Goal: Task Accomplishment & Management: Complete application form

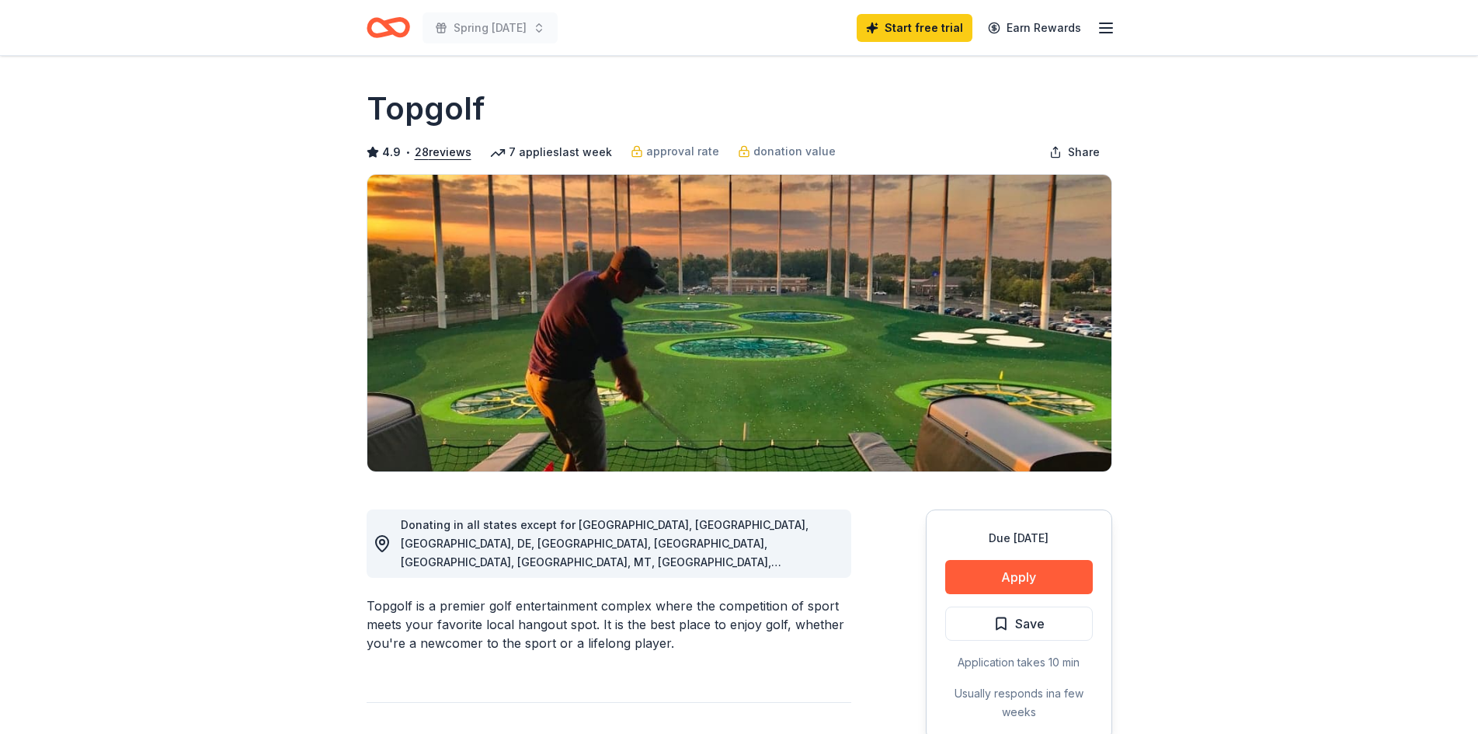
click at [1005, 575] on button "Apply" at bounding box center [1020, 577] width 148 height 34
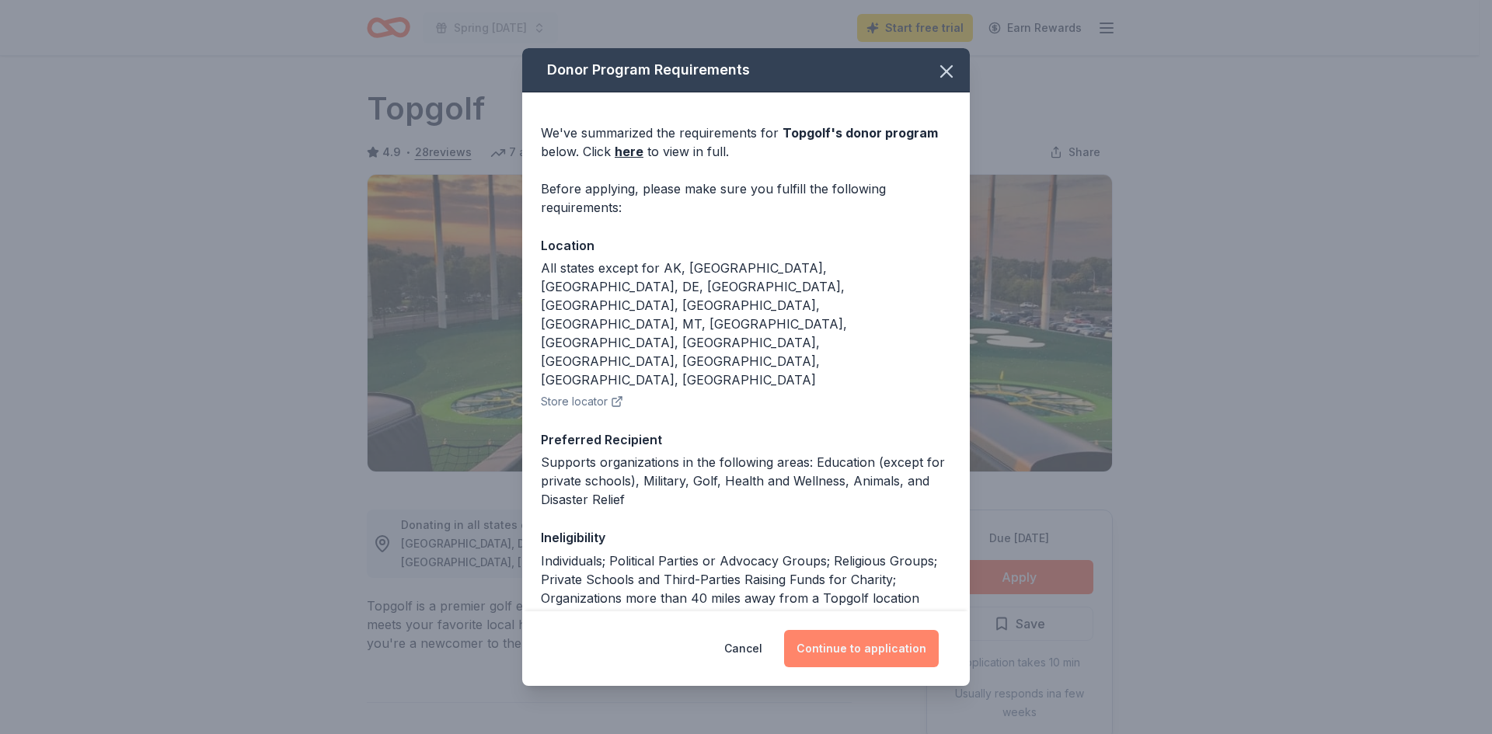
click at [869, 650] on button "Continue to application" at bounding box center [861, 648] width 155 height 37
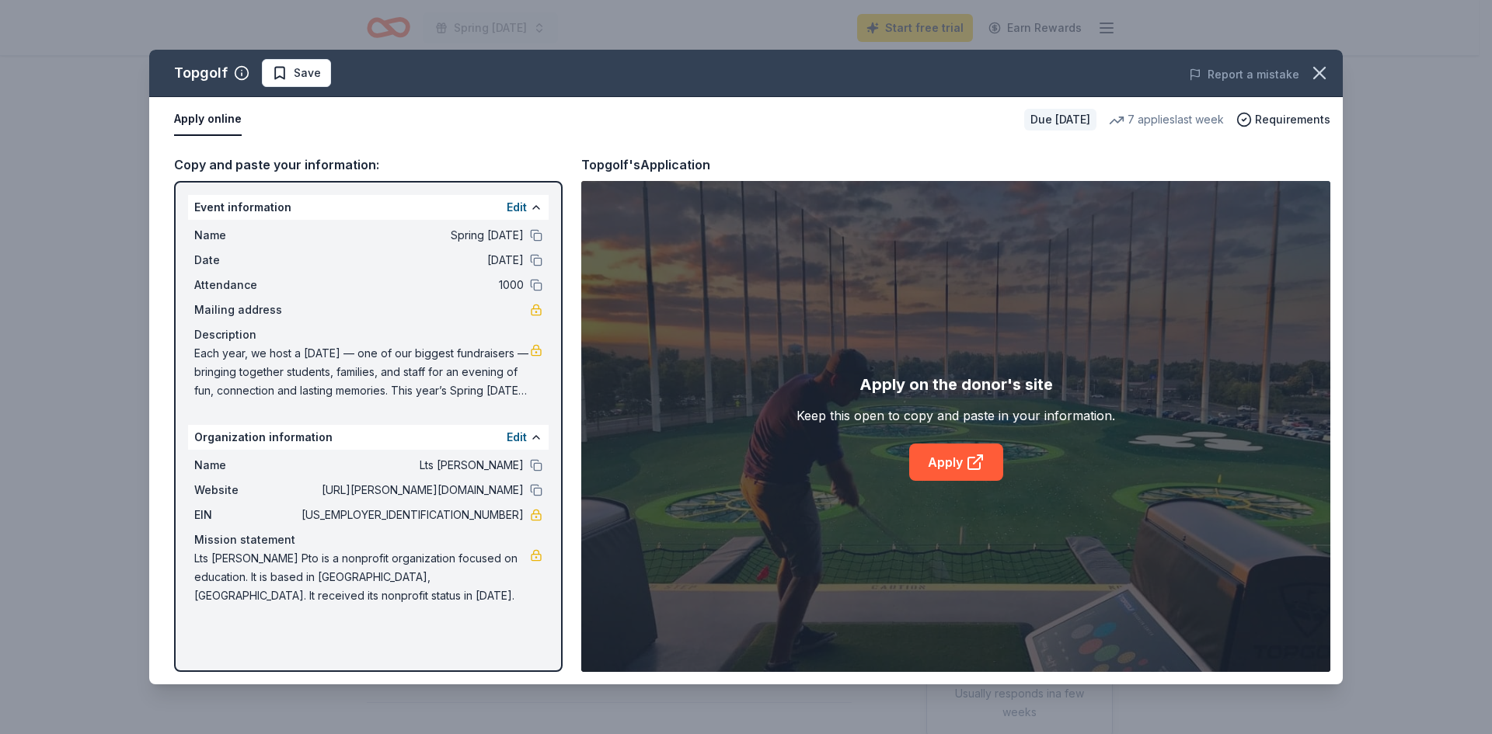
click at [211, 124] on button "Apply online" at bounding box center [208, 119] width 68 height 33
click at [944, 460] on link "Apply" at bounding box center [956, 462] width 94 height 37
click at [1317, 73] on icon "button" at bounding box center [1319, 73] width 22 height 22
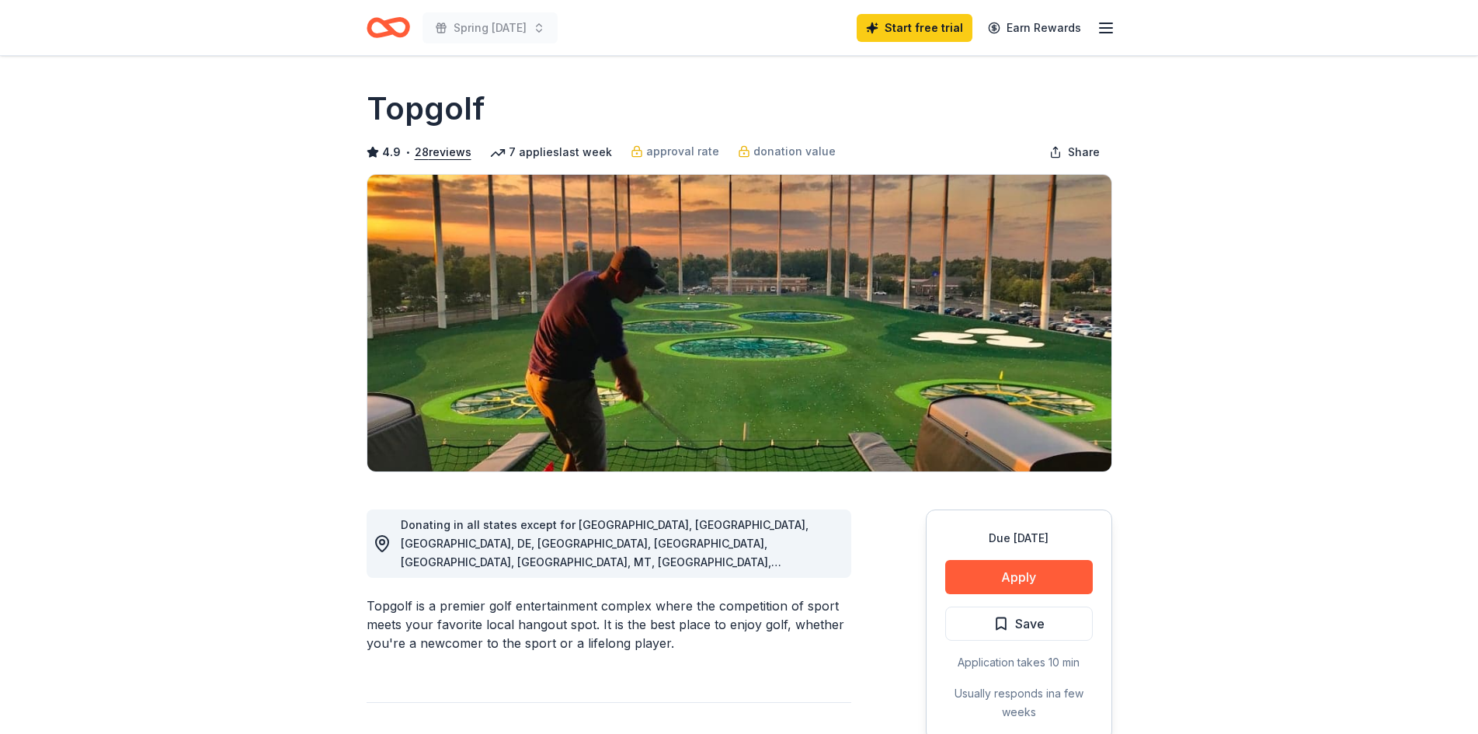
click at [385, 30] on icon "Home" at bounding box center [389, 27] width 44 height 37
click at [399, 26] on icon "Home" at bounding box center [389, 27] width 44 height 37
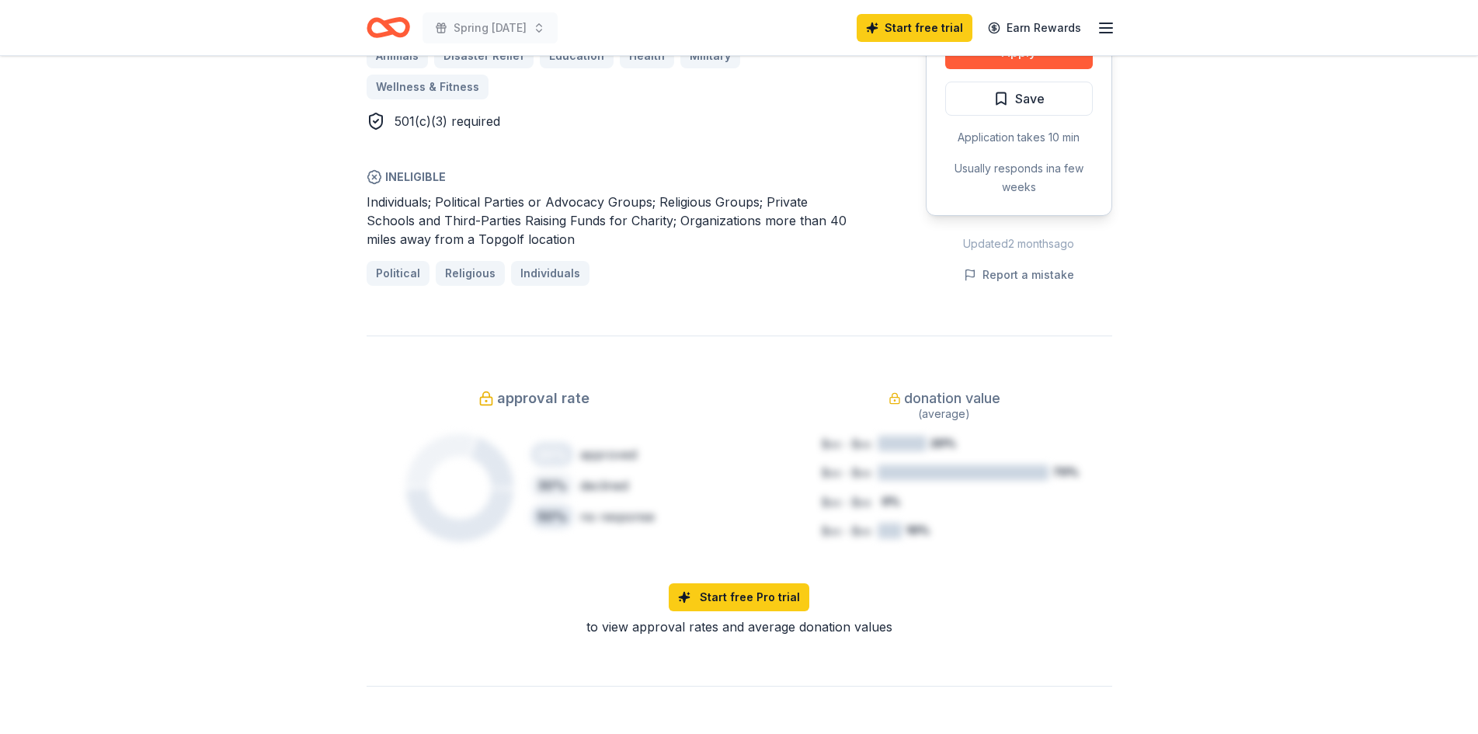
scroll to position [1087, 0]
click at [1111, 30] on icon "button" at bounding box center [1106, 28] width 19 height 19
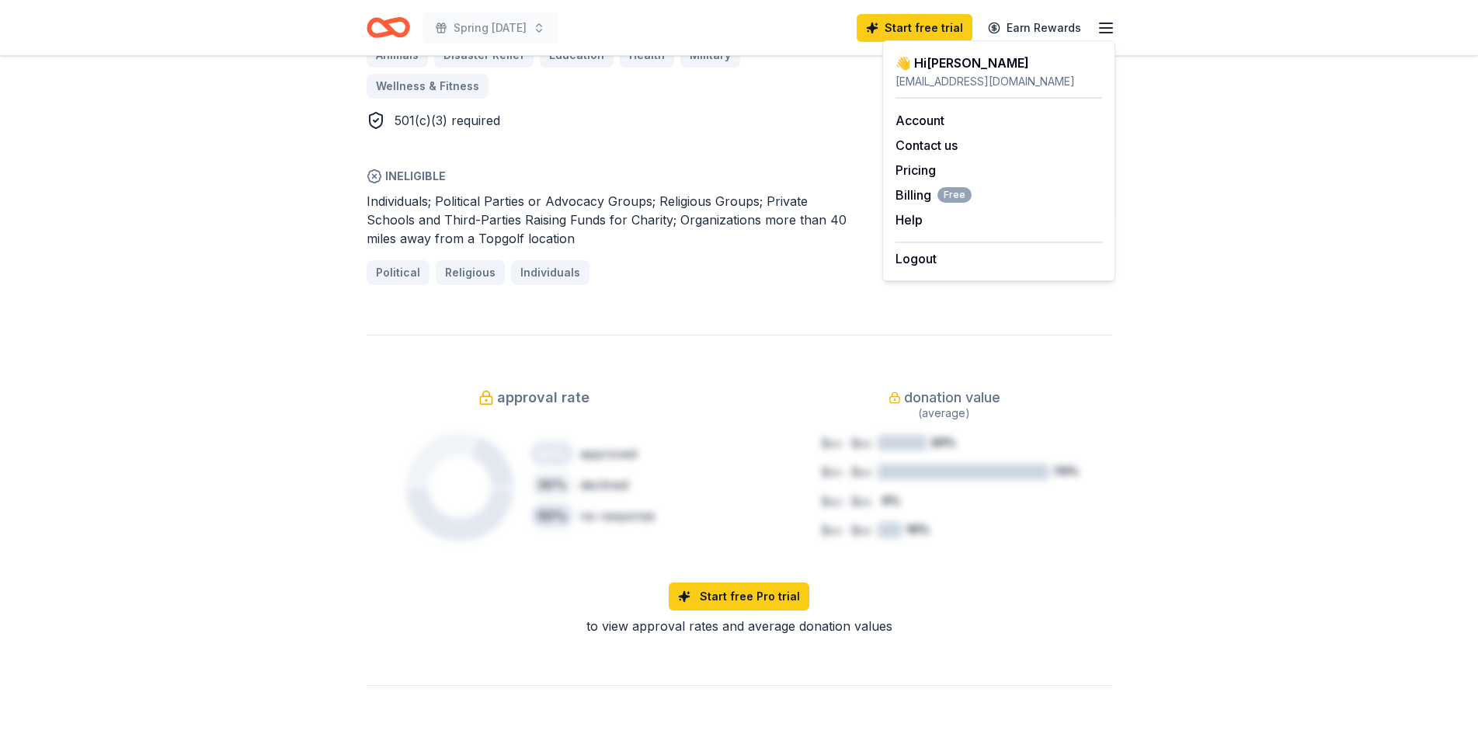
click at [1110, 31] on icon "button" at bounding box center [1106, 28] width 19 height 19
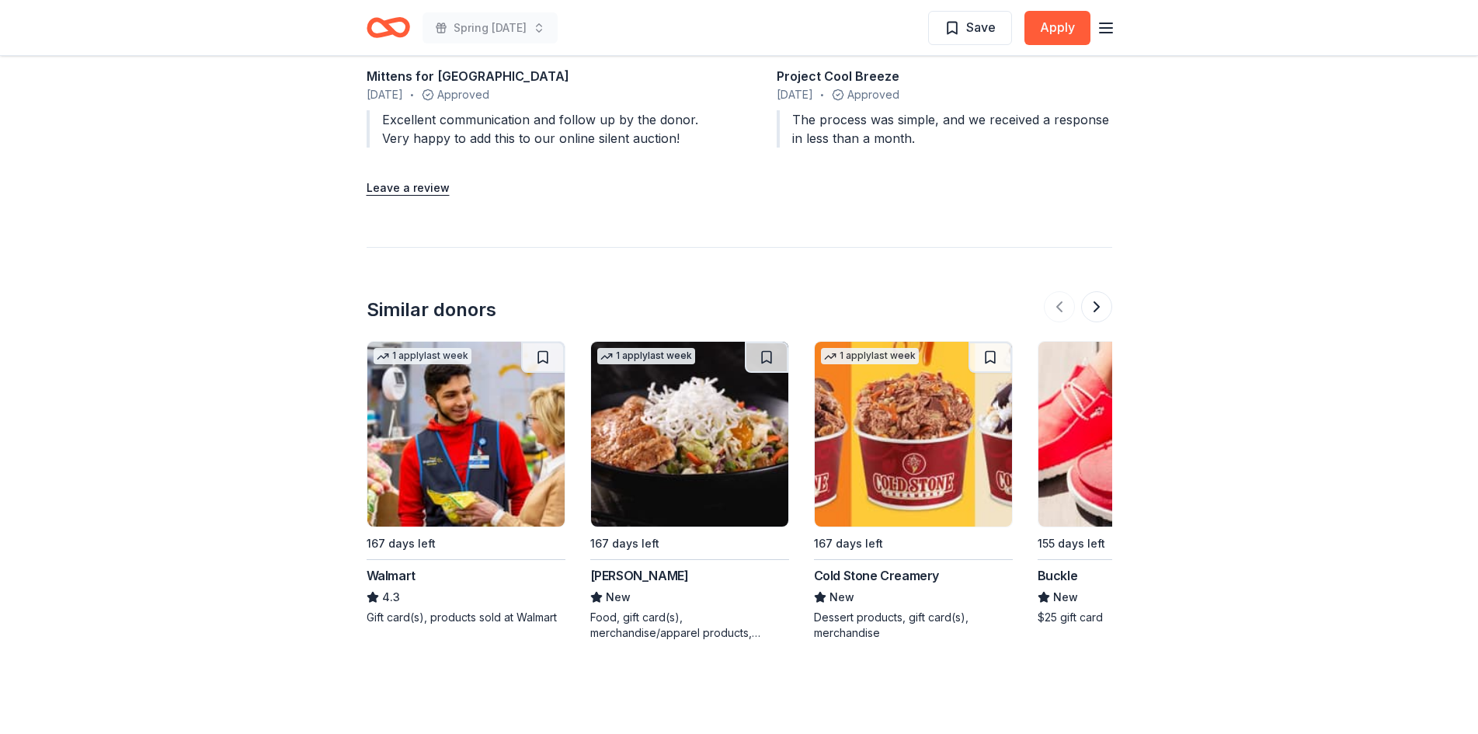
scroll to position [2194, 0]
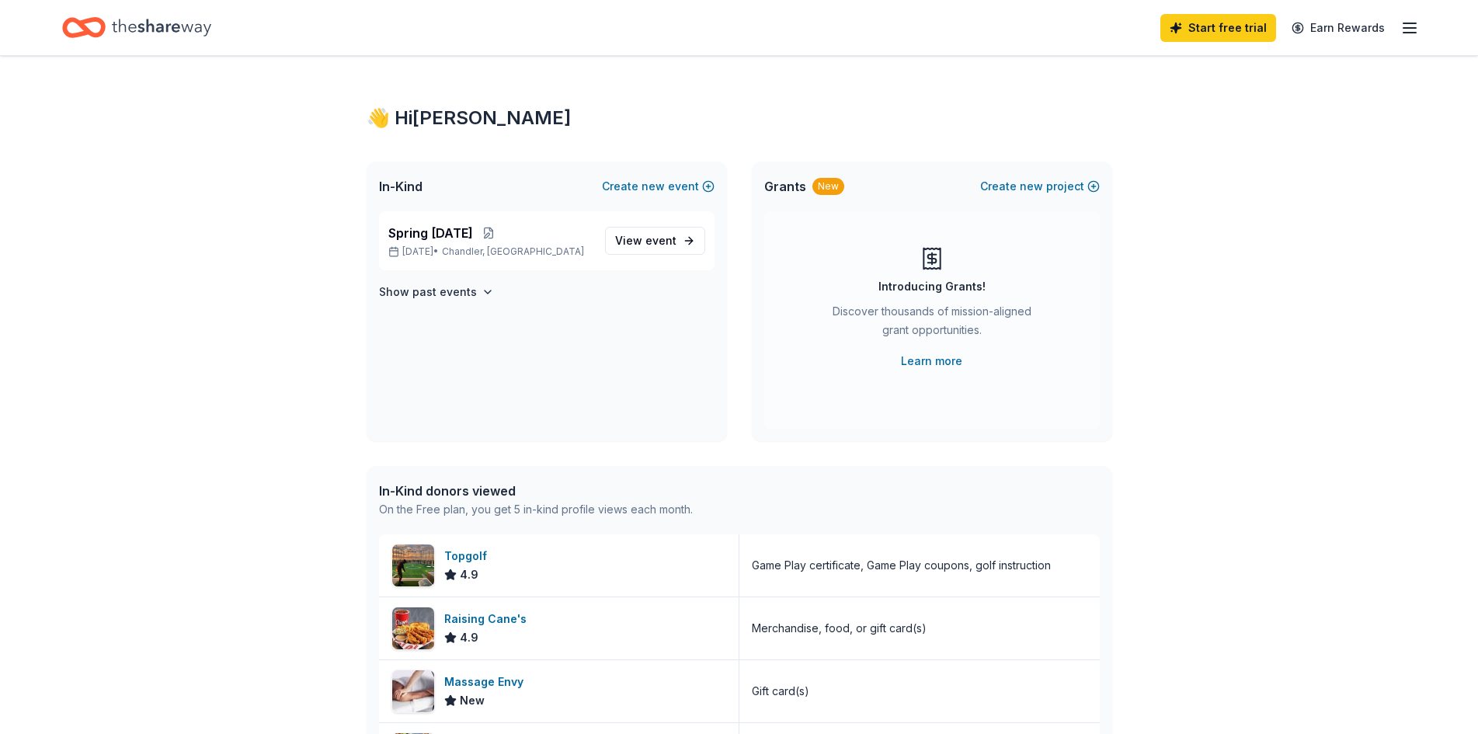
drag, startPoint x: 716, startPoint y: 331, endPoint x: 137, endPoint y: 419, distance: 586.2
click at [137, 419] on div "👋 Hi Jennifer In-Kind Create new event Spring Carnival Feb 27, 2026 • Chandler,…" at bounding box center [739, 598] width 1478 height 1085
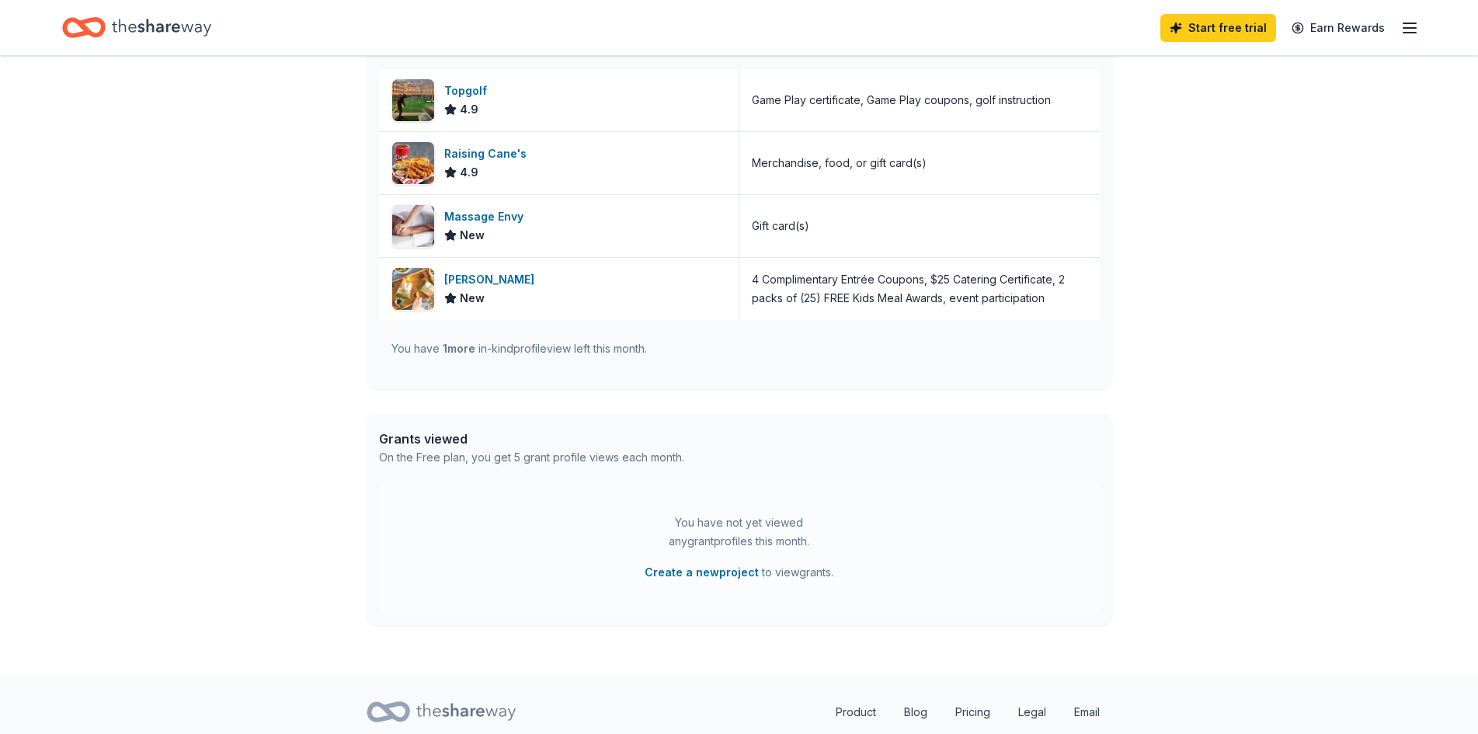
scroll to position [466, 0]
drag, startPoint x: 475, startPoint y: 153, endPoint x: 445, endPoint y: 147, distance: 30.9
click at [445, 147] on div "Raising Cane's" at bounding box center [488, 153] width 89 height 19
click at [478, 215] on div "Massage Envy" at bounding box center [486, 216] width 85 height 19
click at [470, 288] on span "New" at bounding box center [472, 297] width 25 height 19
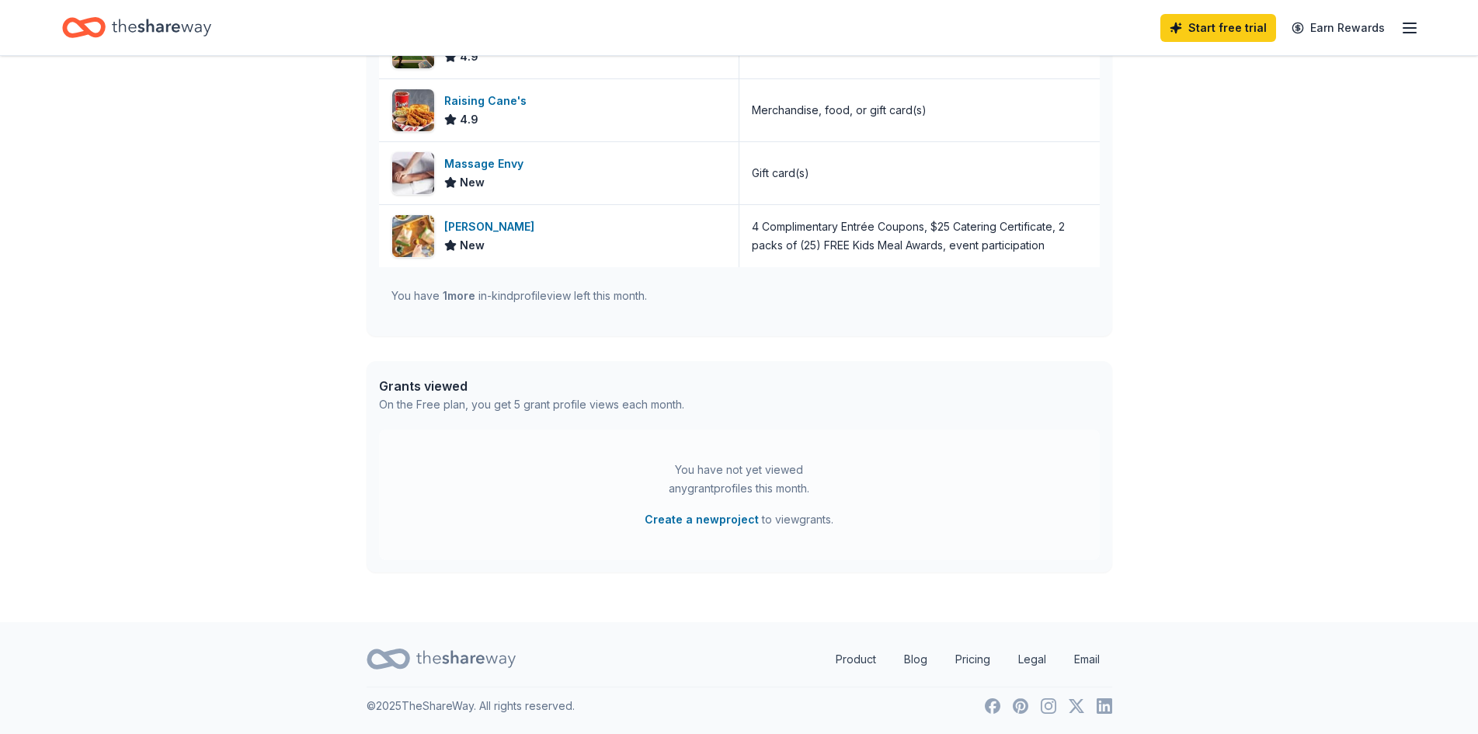
scroll to position [517, 0]
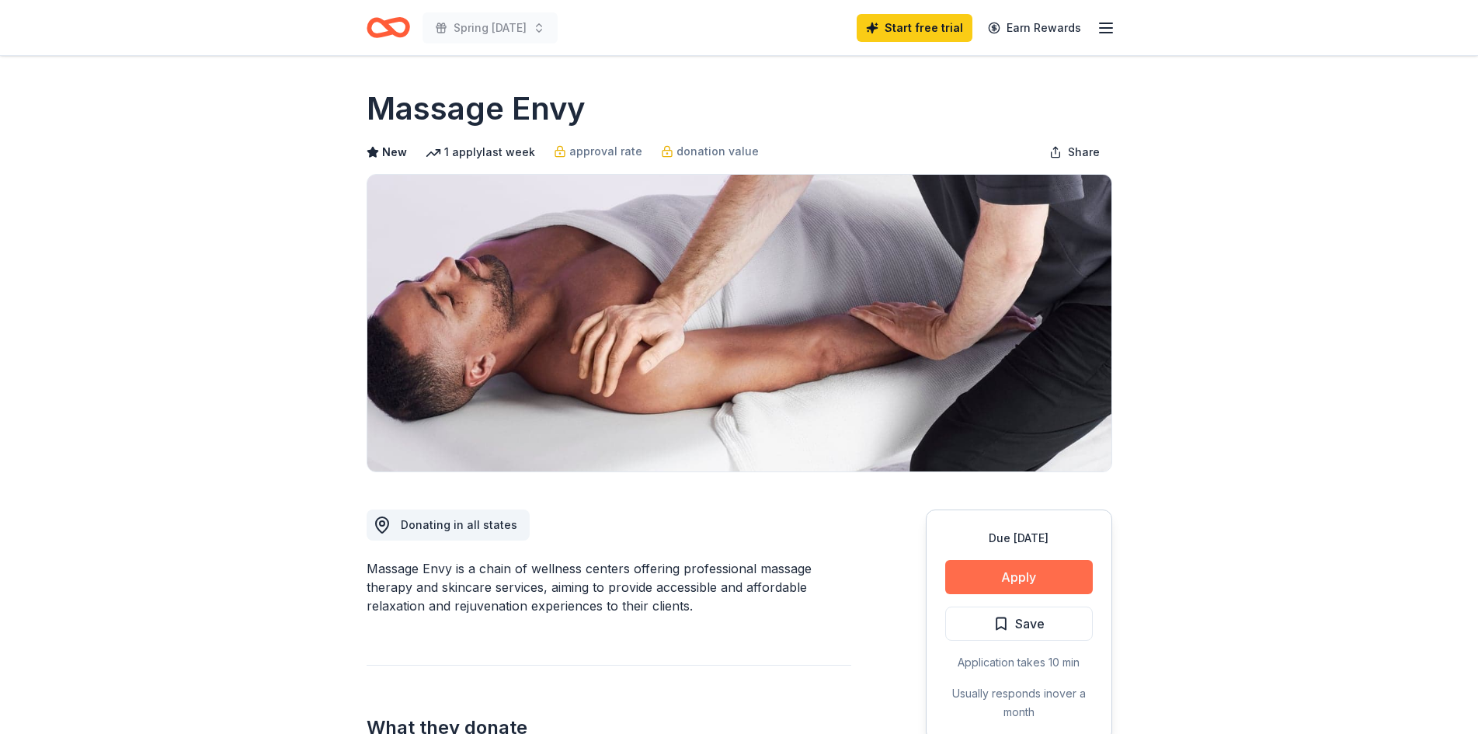
click at [1043, 573] on button "Apply" at bounding box center [1020, 577] width 148 height 34
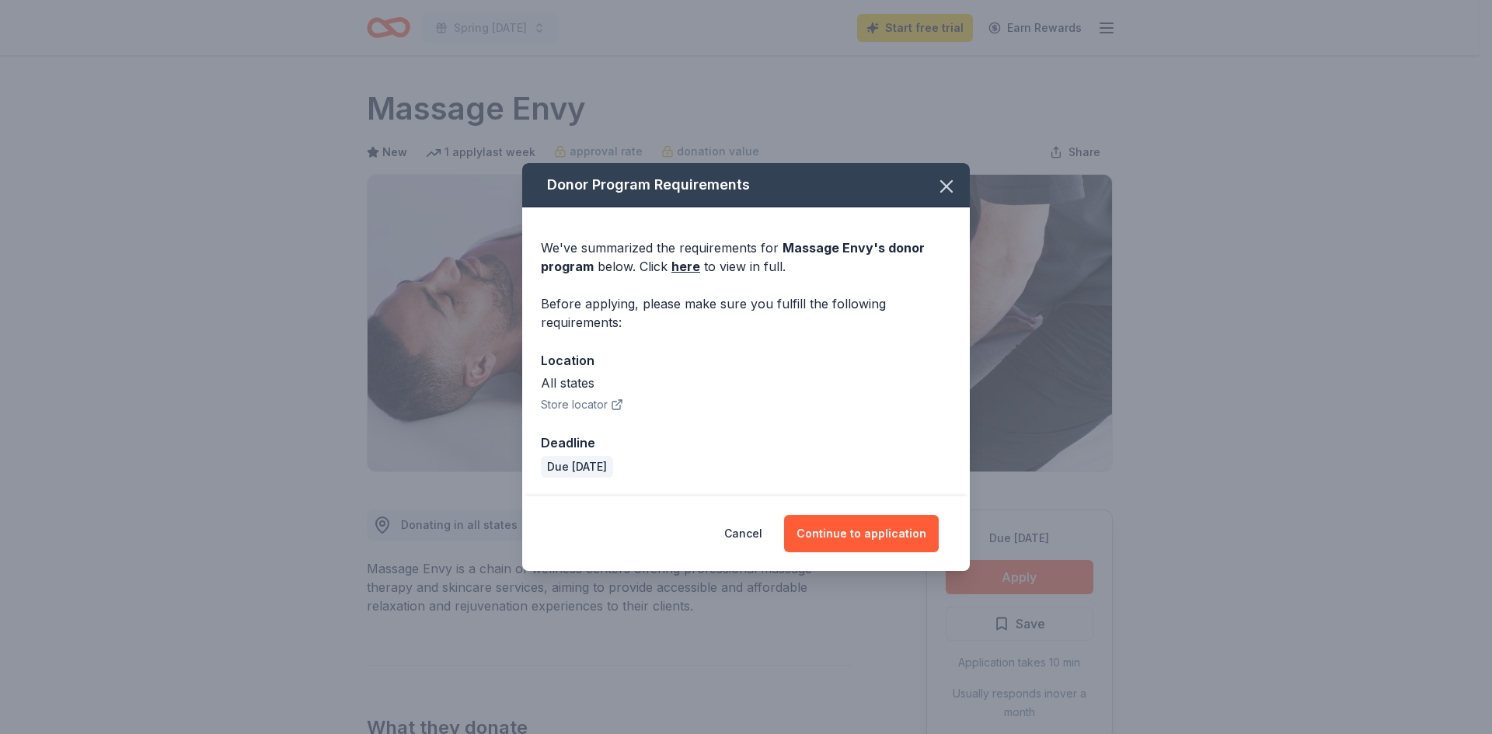
click at [594, 187] on div "Donor Program Requirements" at bounding box center [746, 185] width 448 height 44
drag, startPoint x: 552, startPoint y: 257, endPoint x: 626, endPoint y: 252, distance: 74.0
click at [636, 252] on div "We've summarized the requirements for Massage Envy 's donor program below. Clic…" at bounding box center [746, 257] width 410 height 37
drag, startPoint x: 570, startPoint y: 303, endPoint x: 726, endPoint y: 304, distance: 156.2
click at [703, 302] on div "Before applying, please make sure you fulfill the following requirements:" at bounding box center [746, 312] width 410 height 37
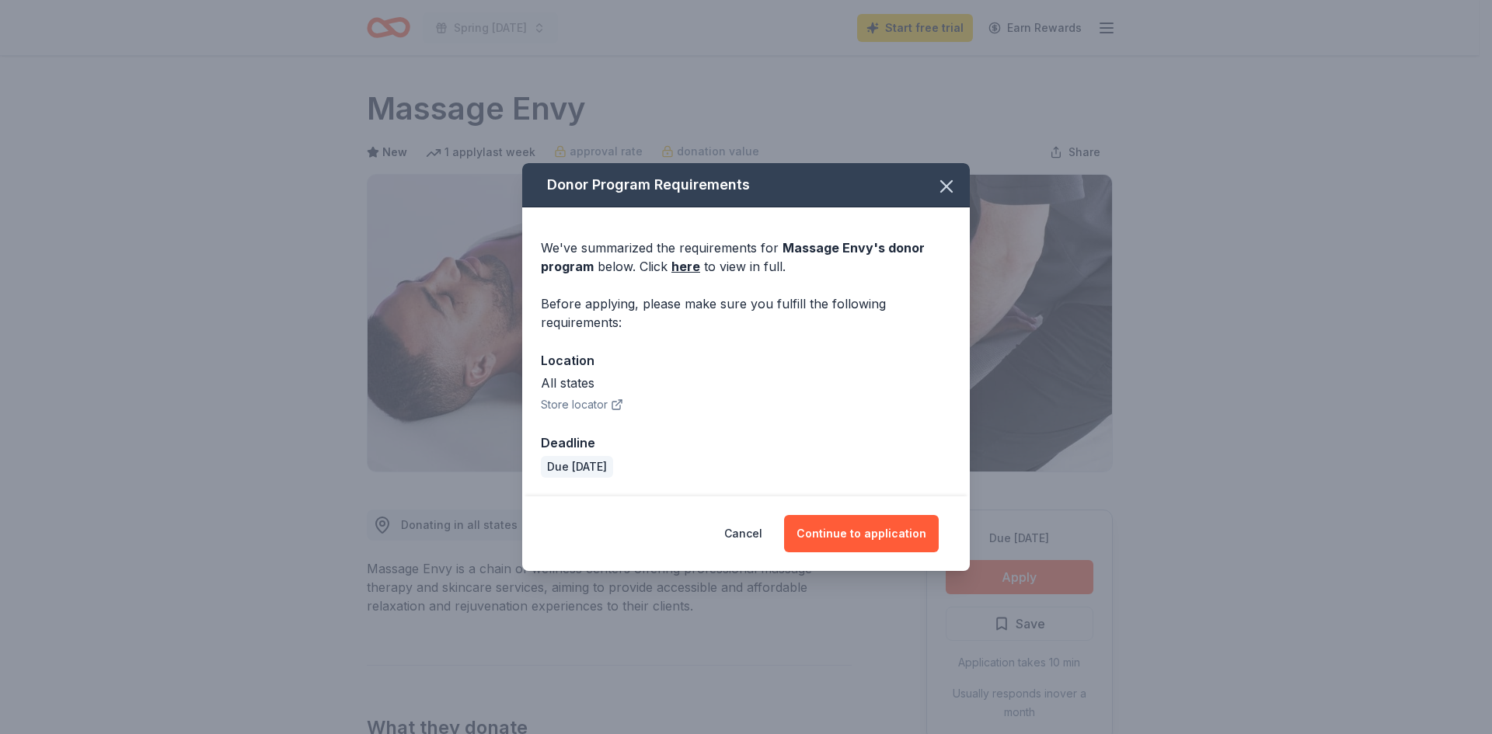
click at [729, 304] on div "Before applying, please make sure you fulfill the following requirements:" at bounding box center [746, 312] width 410 height 37
click at [854, 533] on button "Continue to application" at bounding box center [861, 533] width 155 height 37
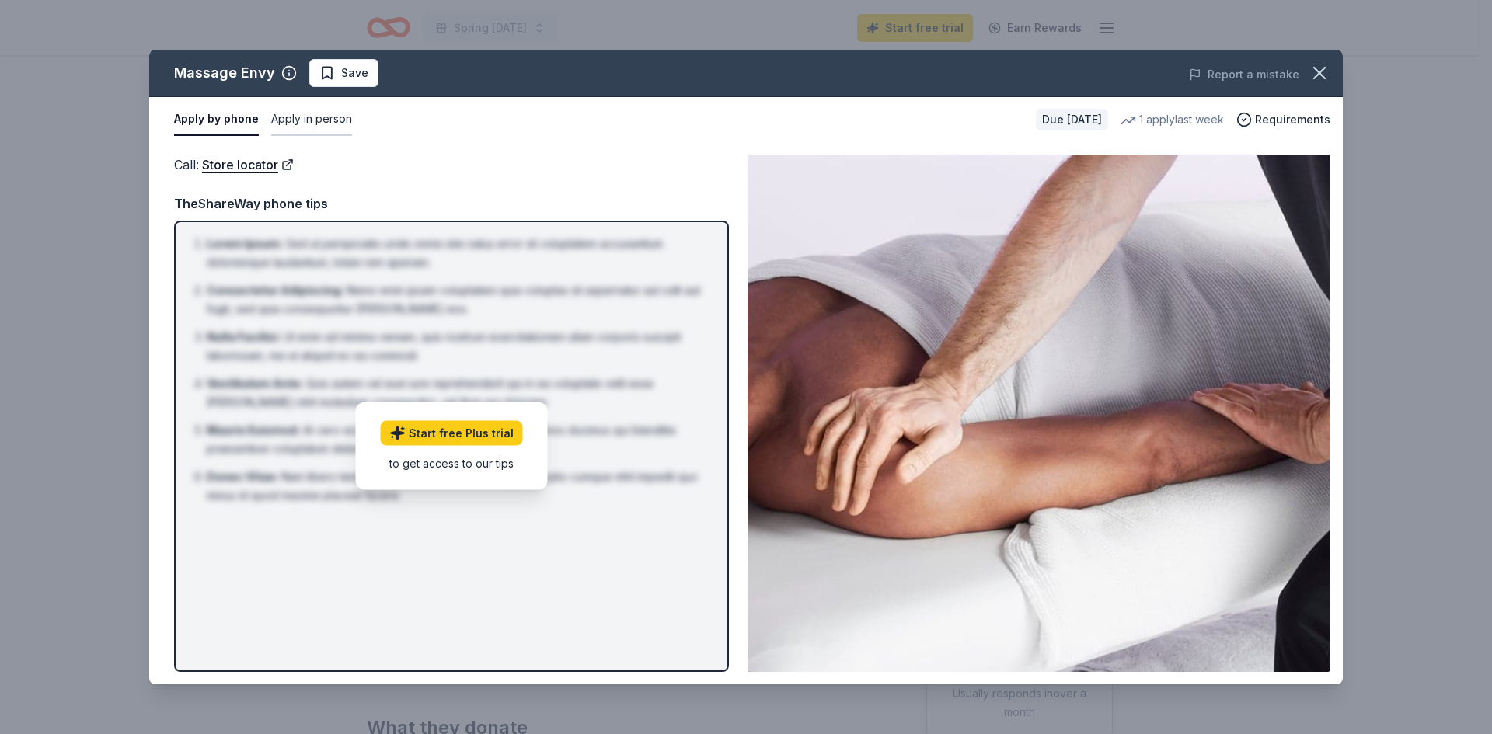
click at [297, 118] on button "Apply in person" at bounding box center [311, 119] width 81 height 33
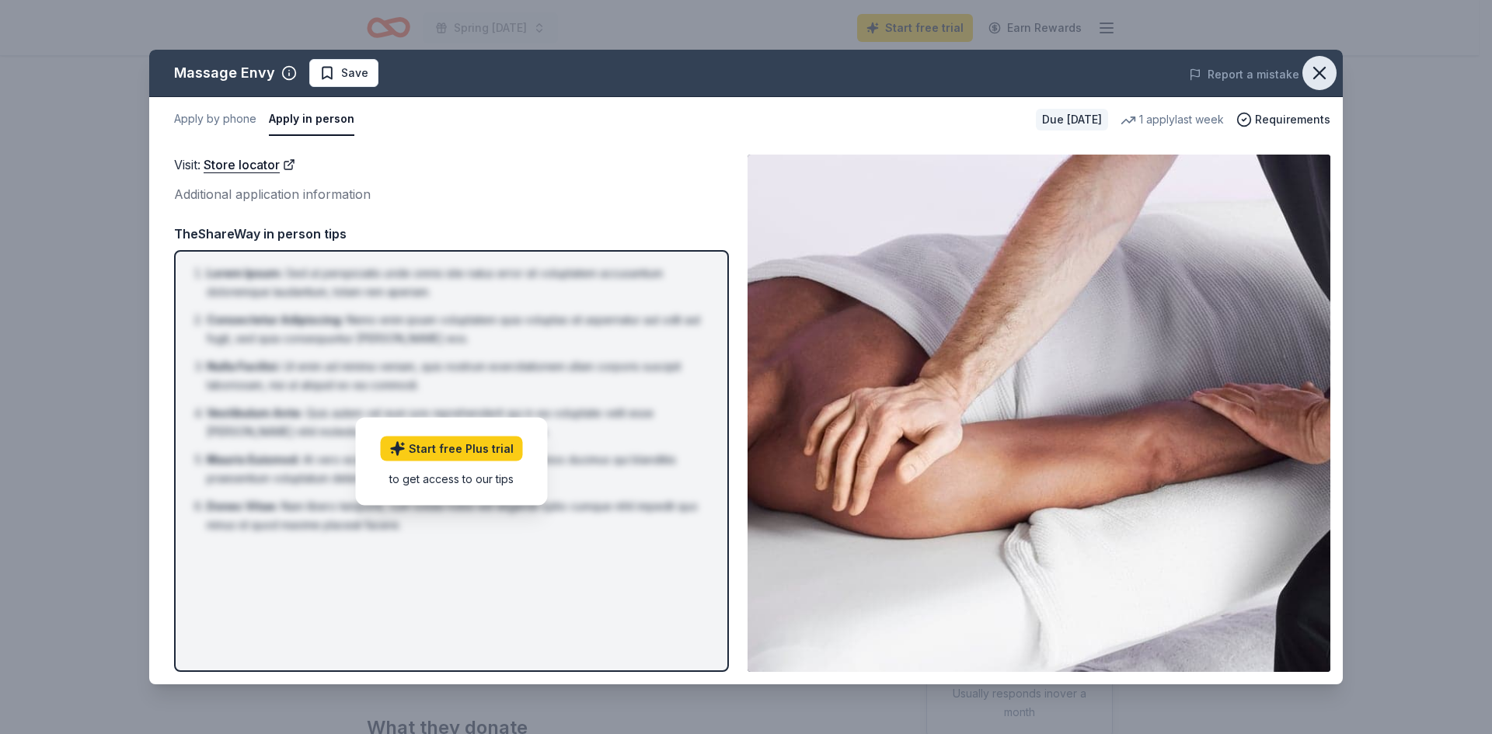
click at [1323, 79] on icon "button" at bounding box center [1319, 73] width 22 height 22
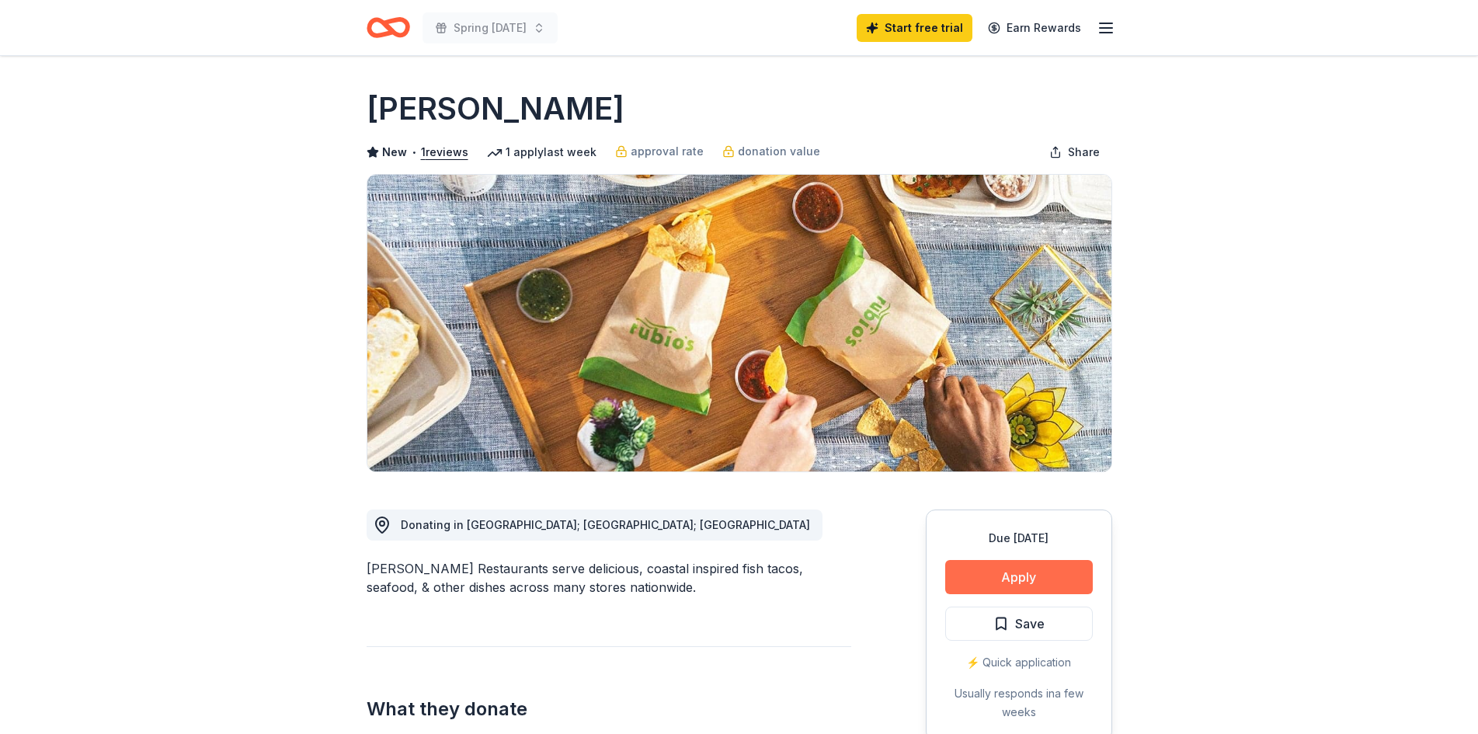
click at [1036, 570] on button "Apply" at bounding box center [1020, 577] width 148 height 34
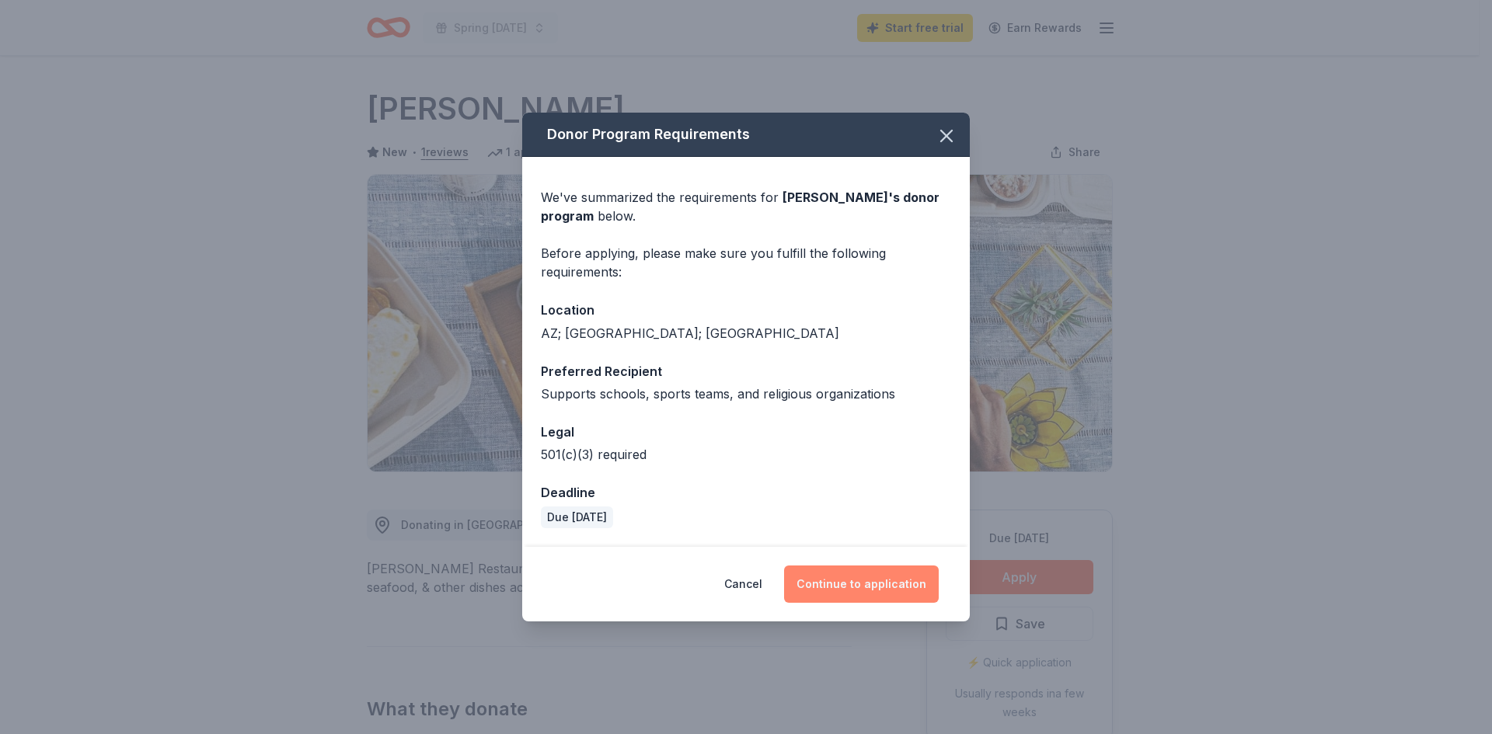
click at [872, 581] on button "Continue to application" at bounding box center [861, 584] width 155 height 37
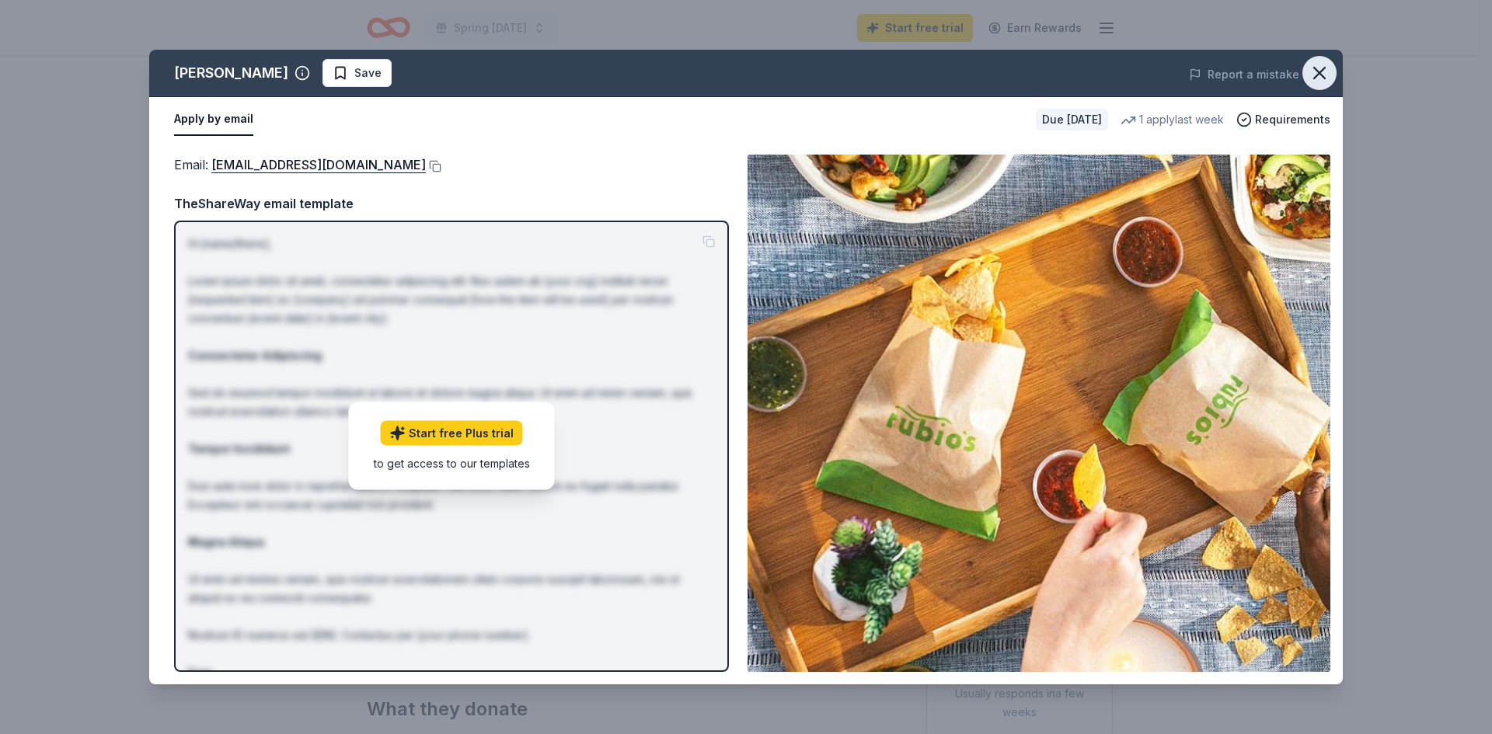
click at [1317, 76] on icon "button" at bounding box center [1319, 73] width 11 height 11
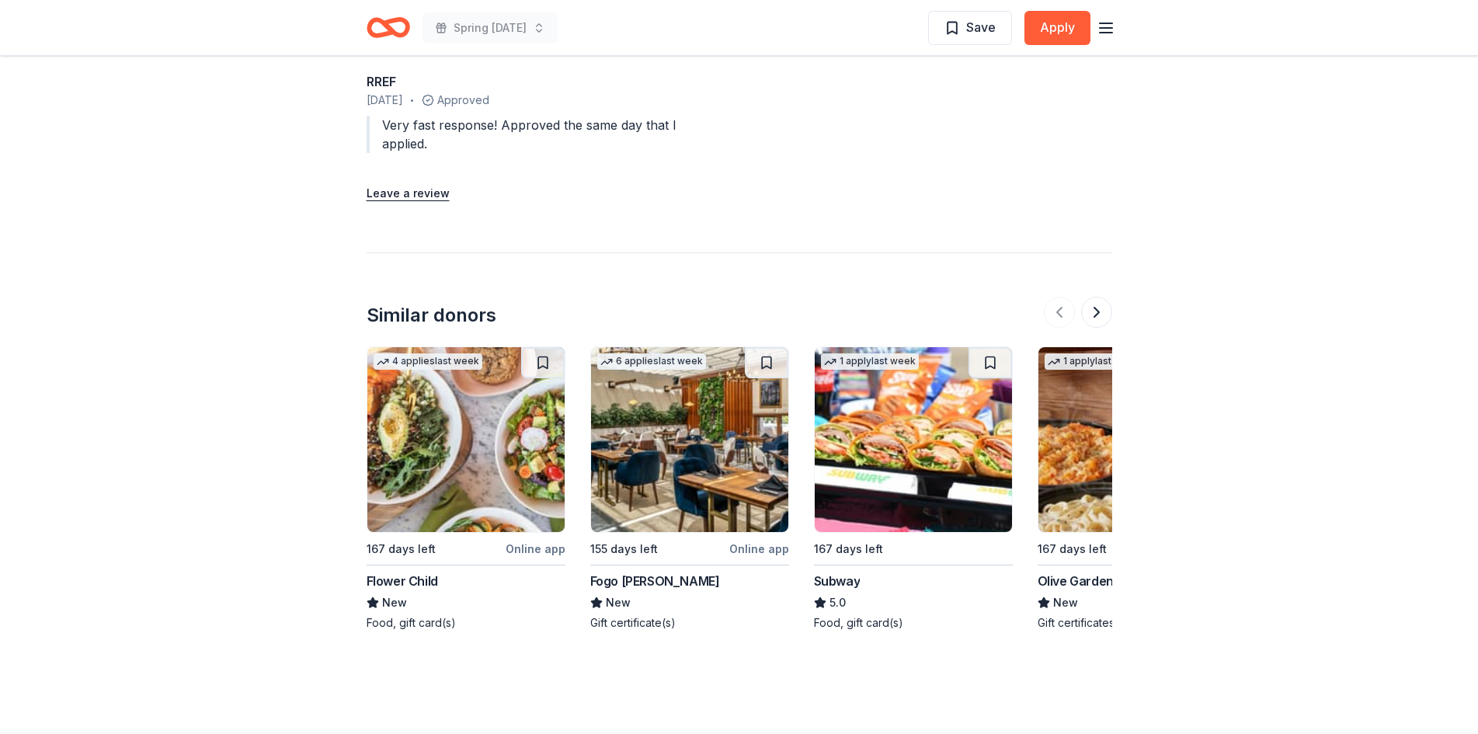
scroll to position [1553, 0]
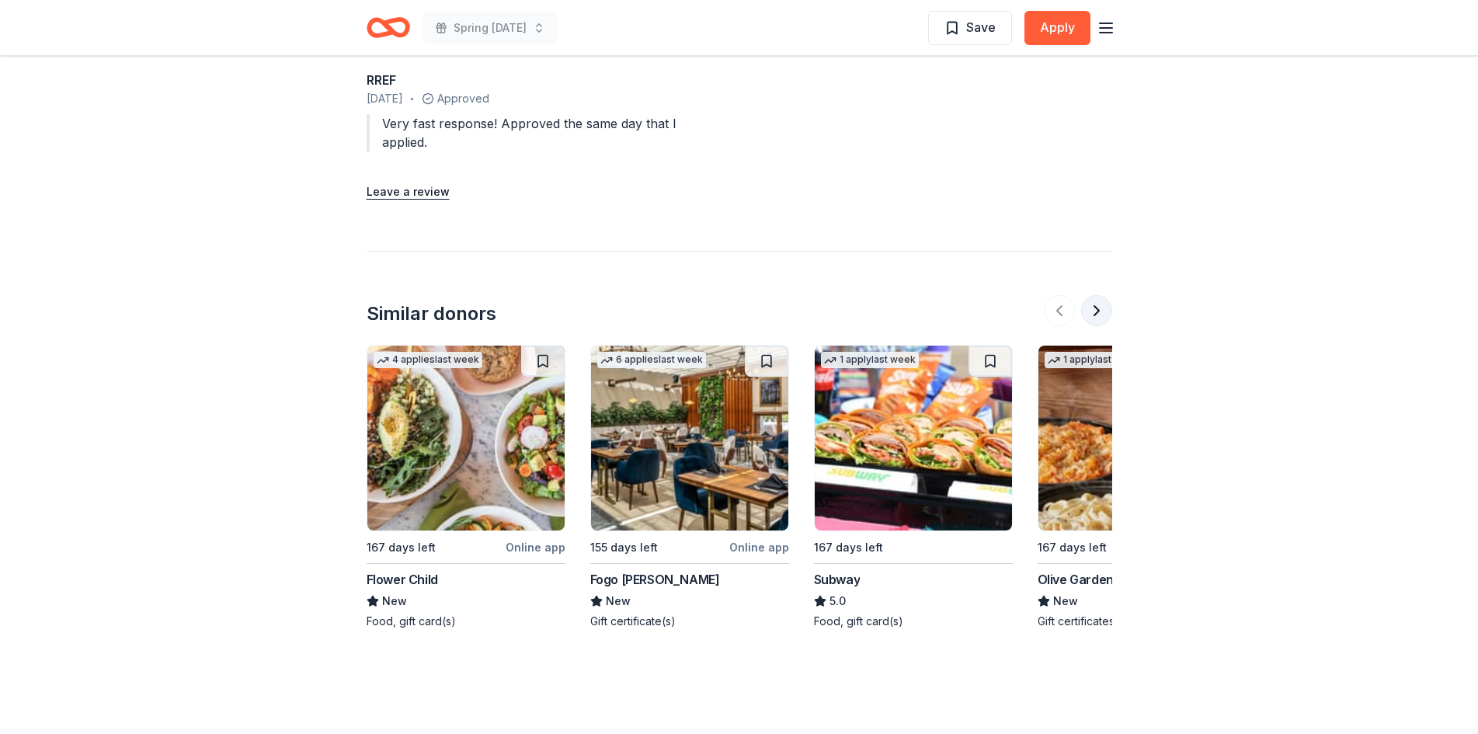
click at [1099, 305] on button at bounding box center [1096, 310] width 31 height 31
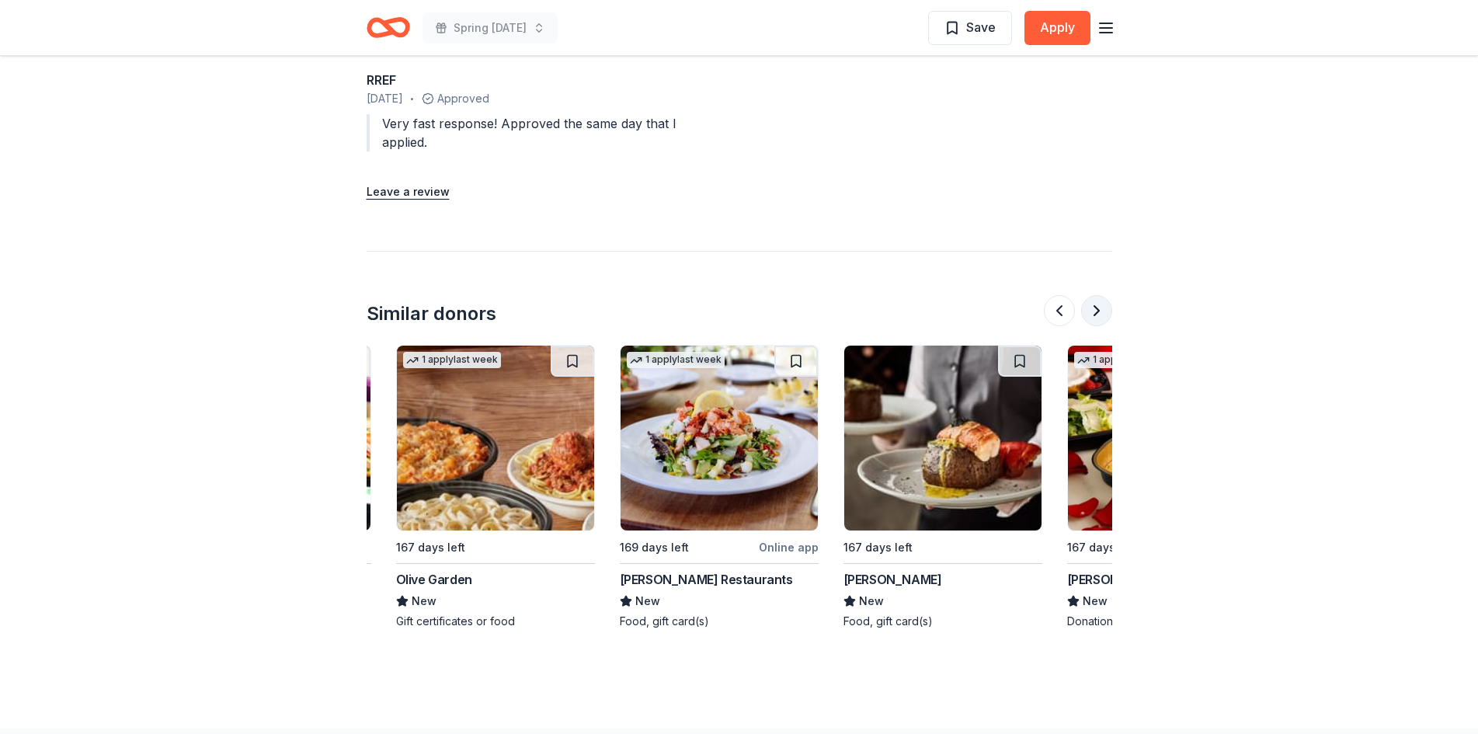
scroll to position [0, 671]
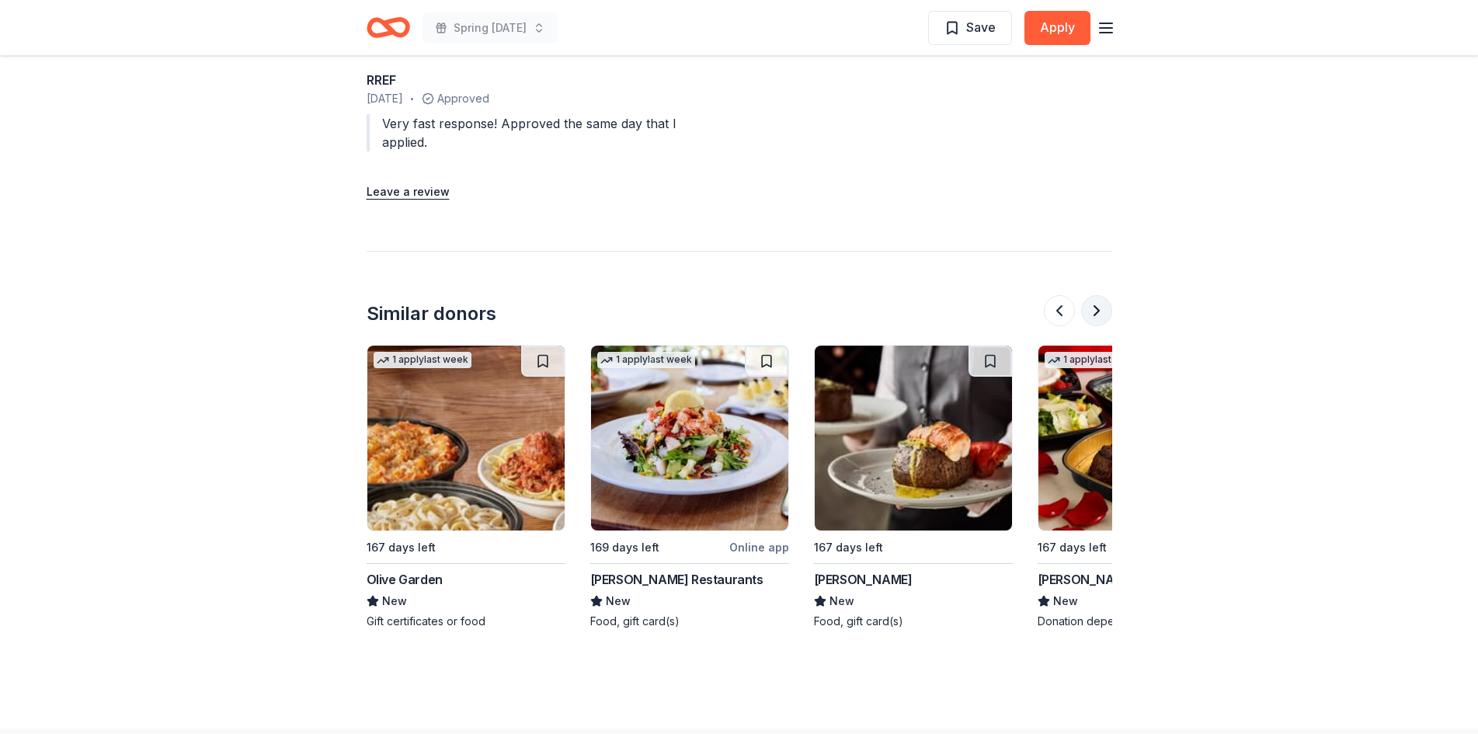
click at [1097, 310] on button at bounding box center [1096, 310] width 31 height 31
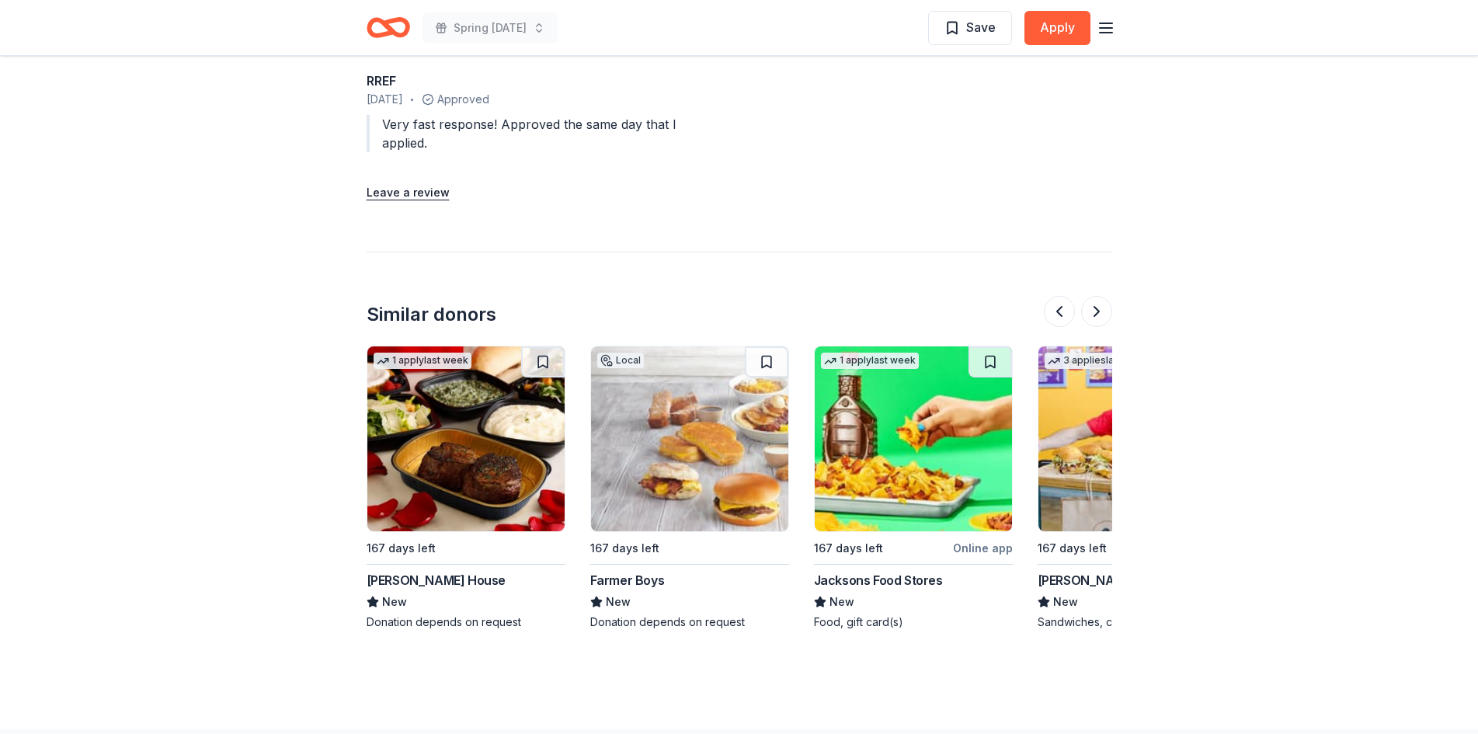
scroll to position [0, 1343]
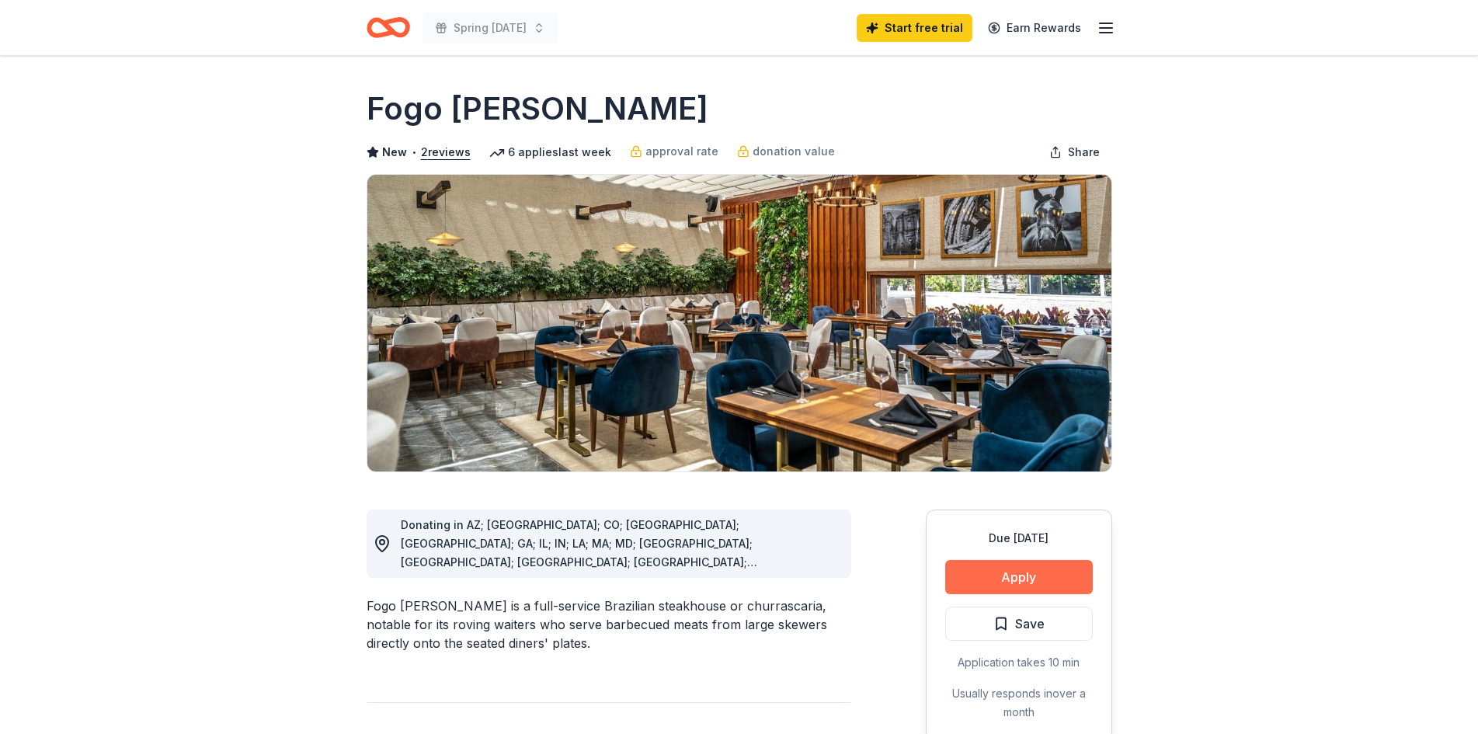
click at [1032, 580] on button "Apply" at bounding box center [1020, 577] width 148 height 34
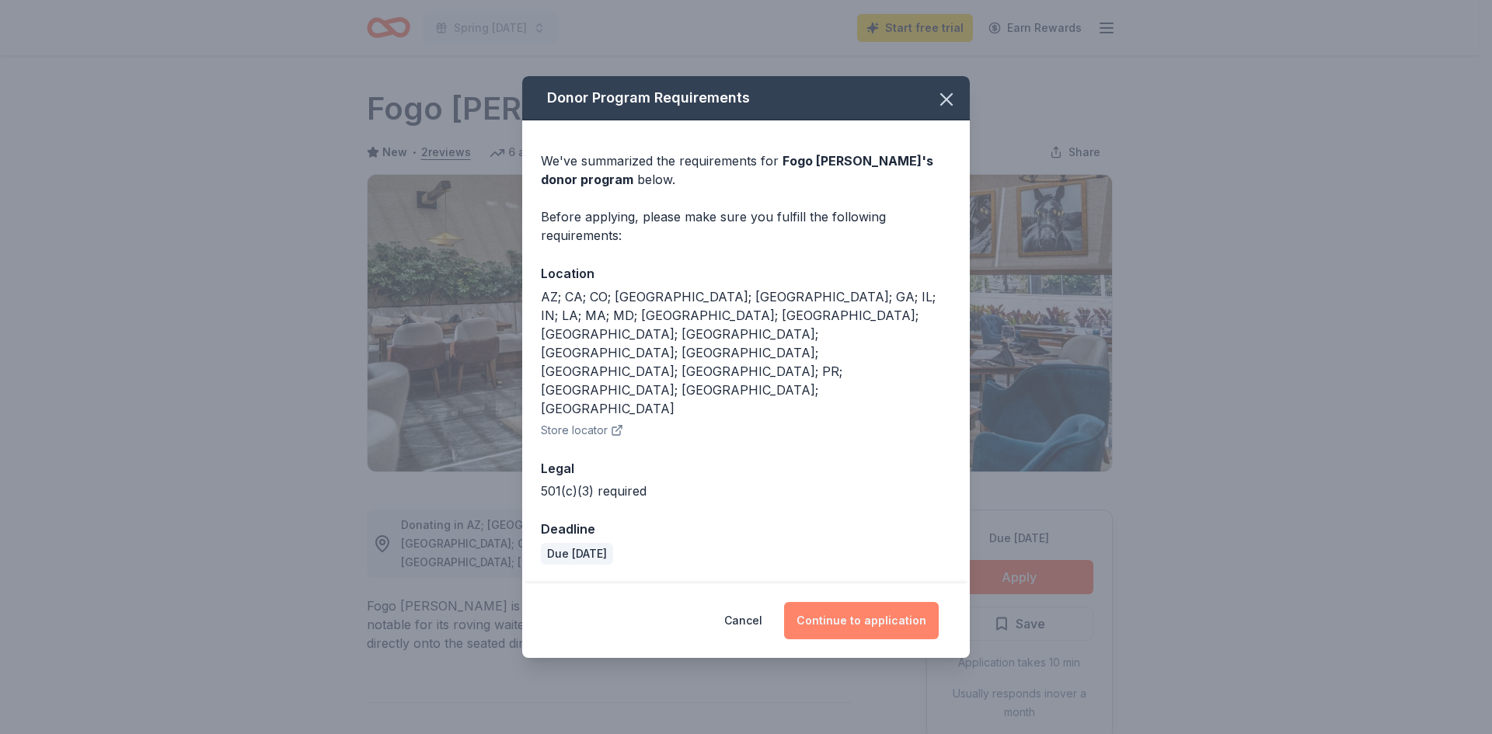
click at [879, 602] on button "Continue to application" at bounding box center [861, 620] width 155 height 37
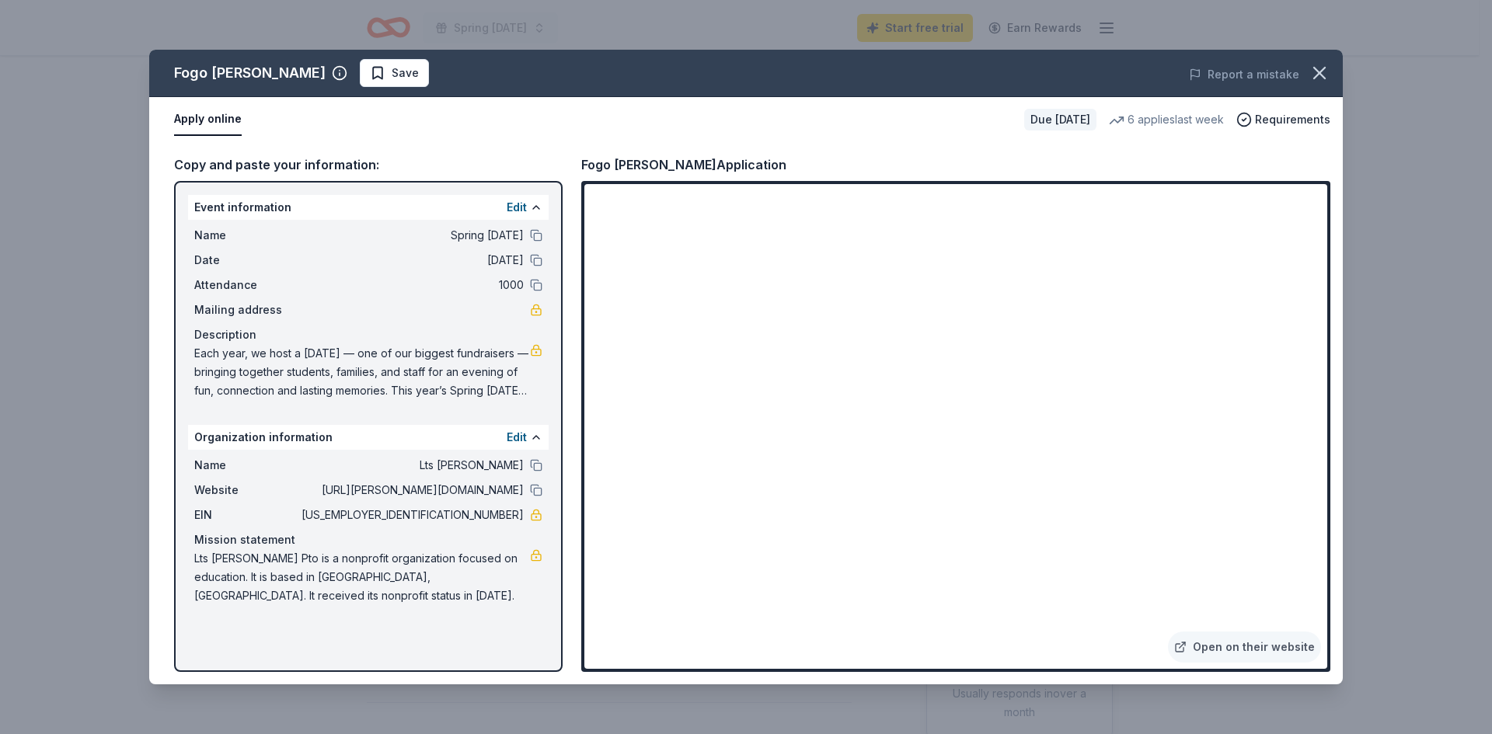
click at [213, 113] on button "Apply online" at bounding box center [208, 119] width 68 height 33
click at [1224, 650] on link "Open on their website" at bounding box center [1244, 647] width 153 height 31
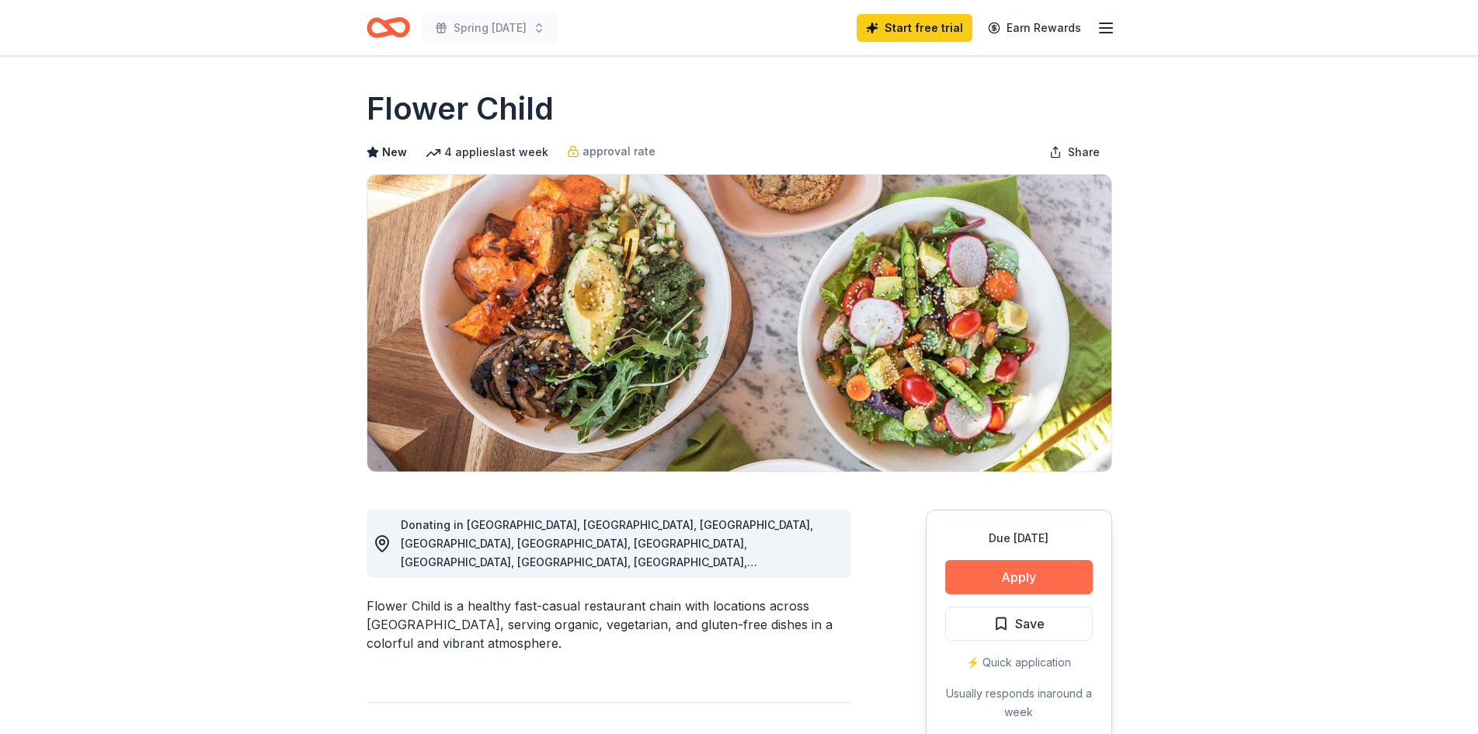
click at [1041, 582] on button "Apply" at bounding box center [1020, 577] width 148 height 34
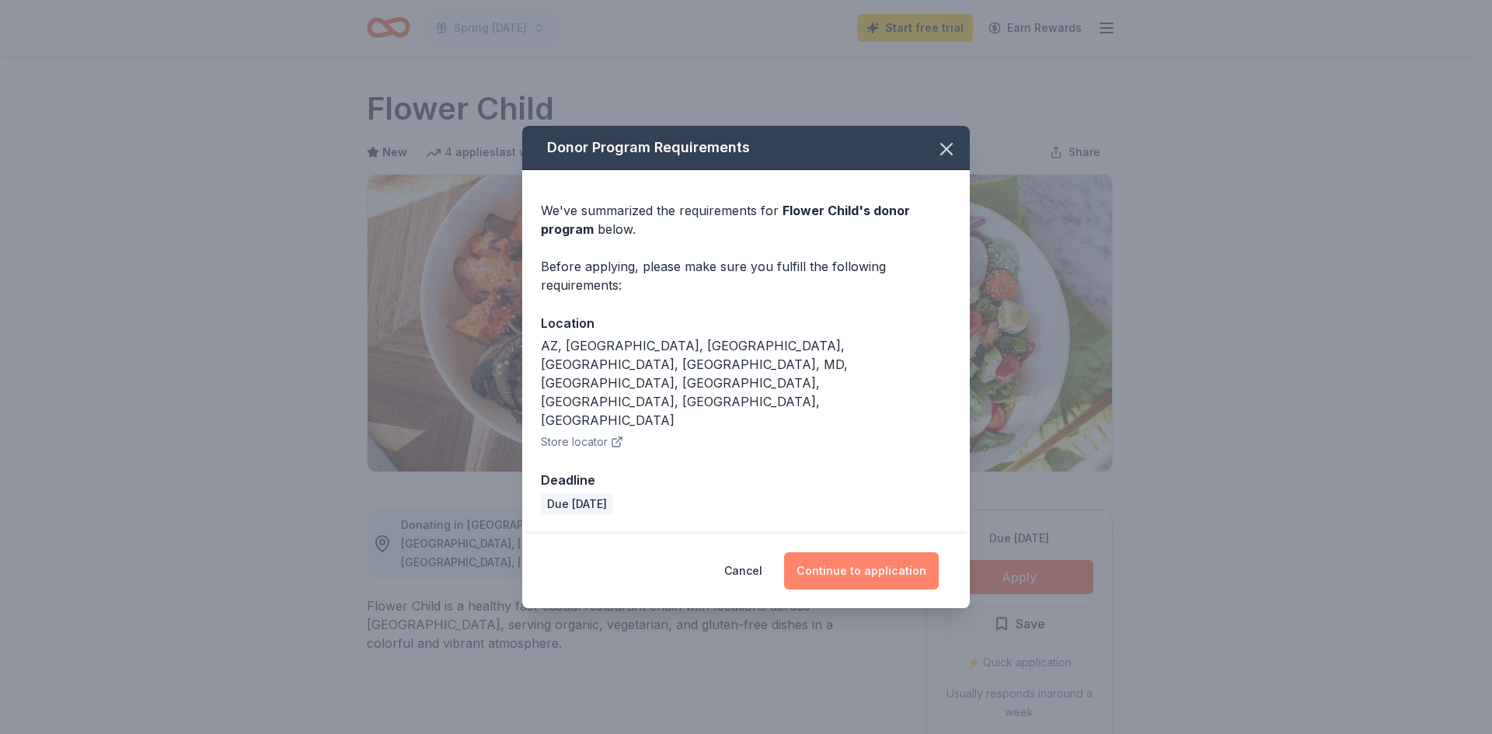
click at [871, 552] on button "Continue to application" at bounding box center [861, 570] width 155 height 37
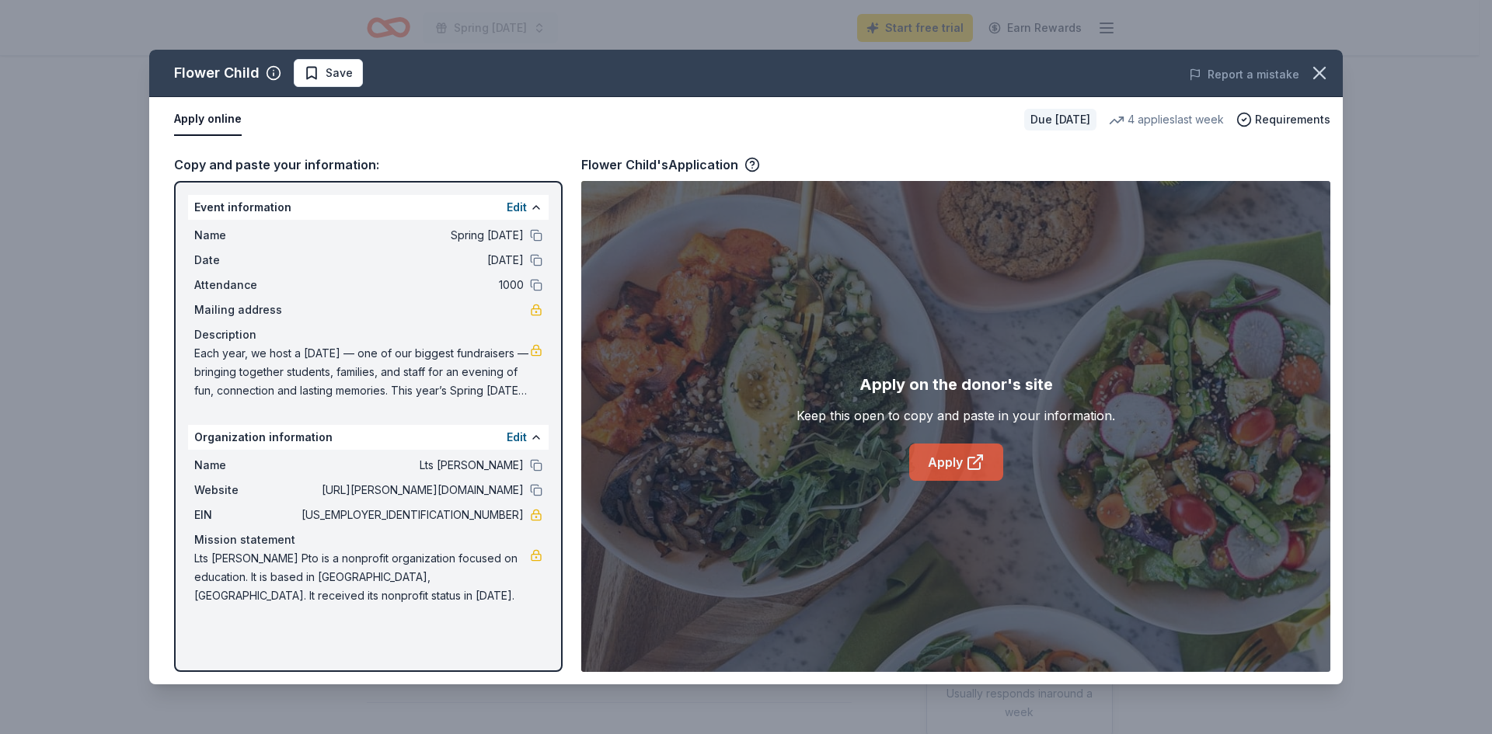
click at [950, 452] on link "Apply" at bounding box center [956, 462] width 94 height 37
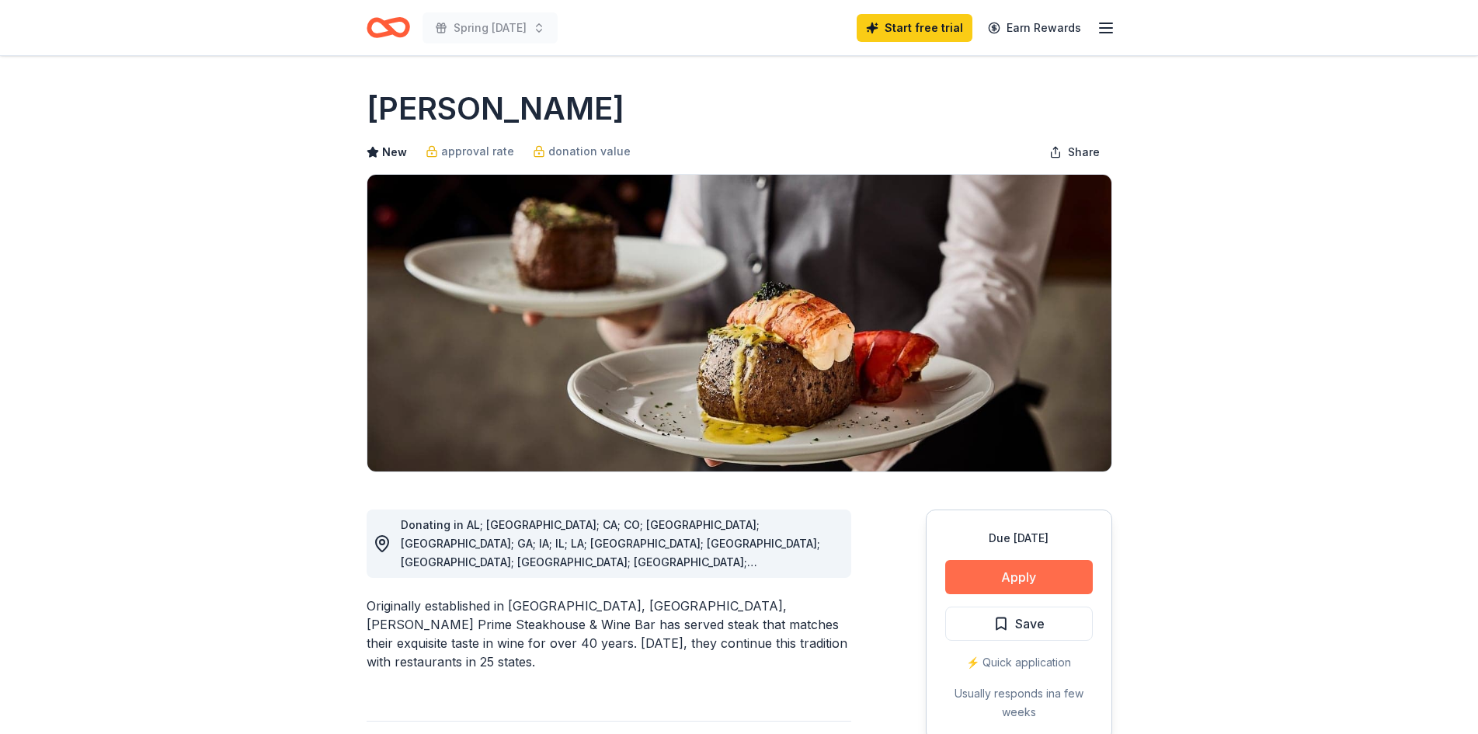
click at [998, 585] on button "Apply" at bounding box center [1020, 577] width 148 height 34
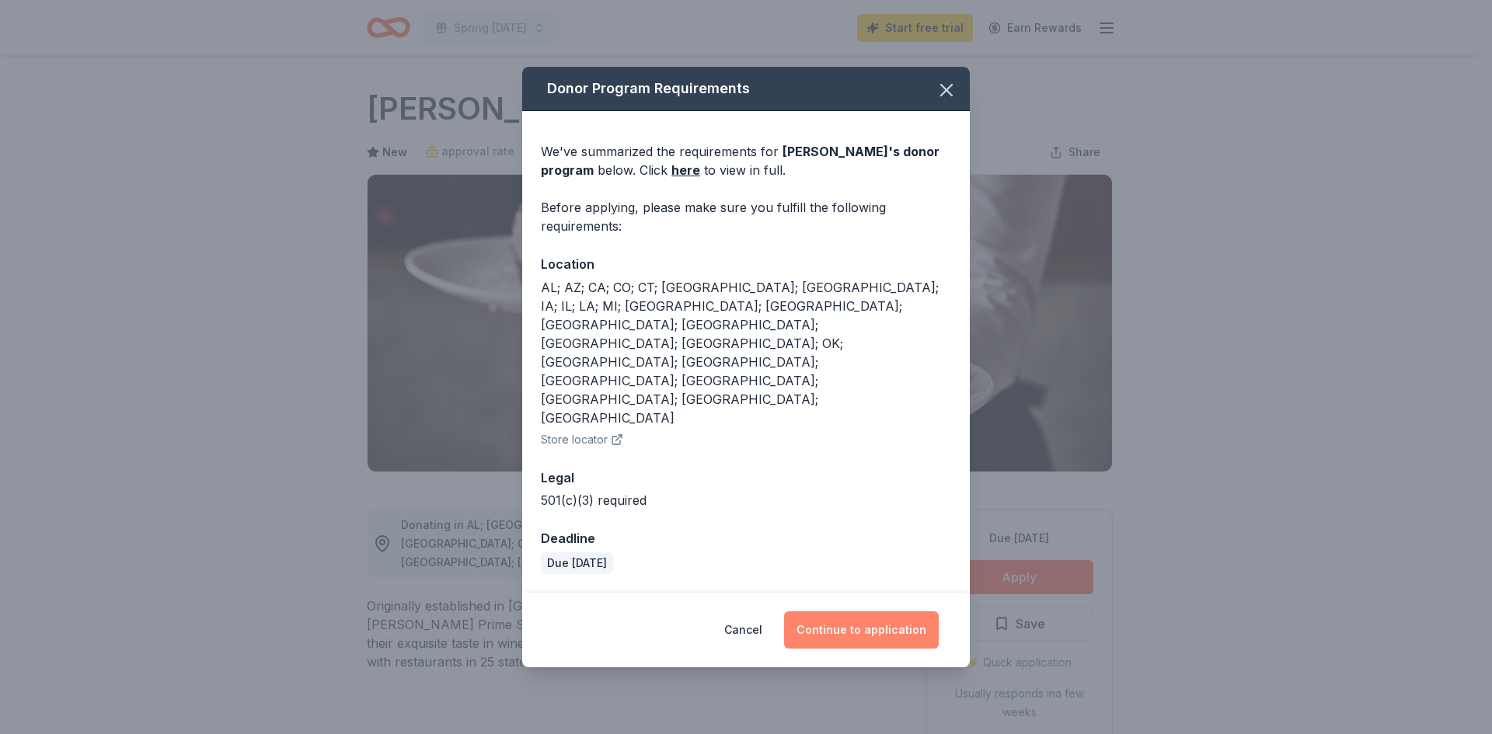
click at [845, 611] on button "Continue to application" at bounding box center [861, 629] width 155 height 37
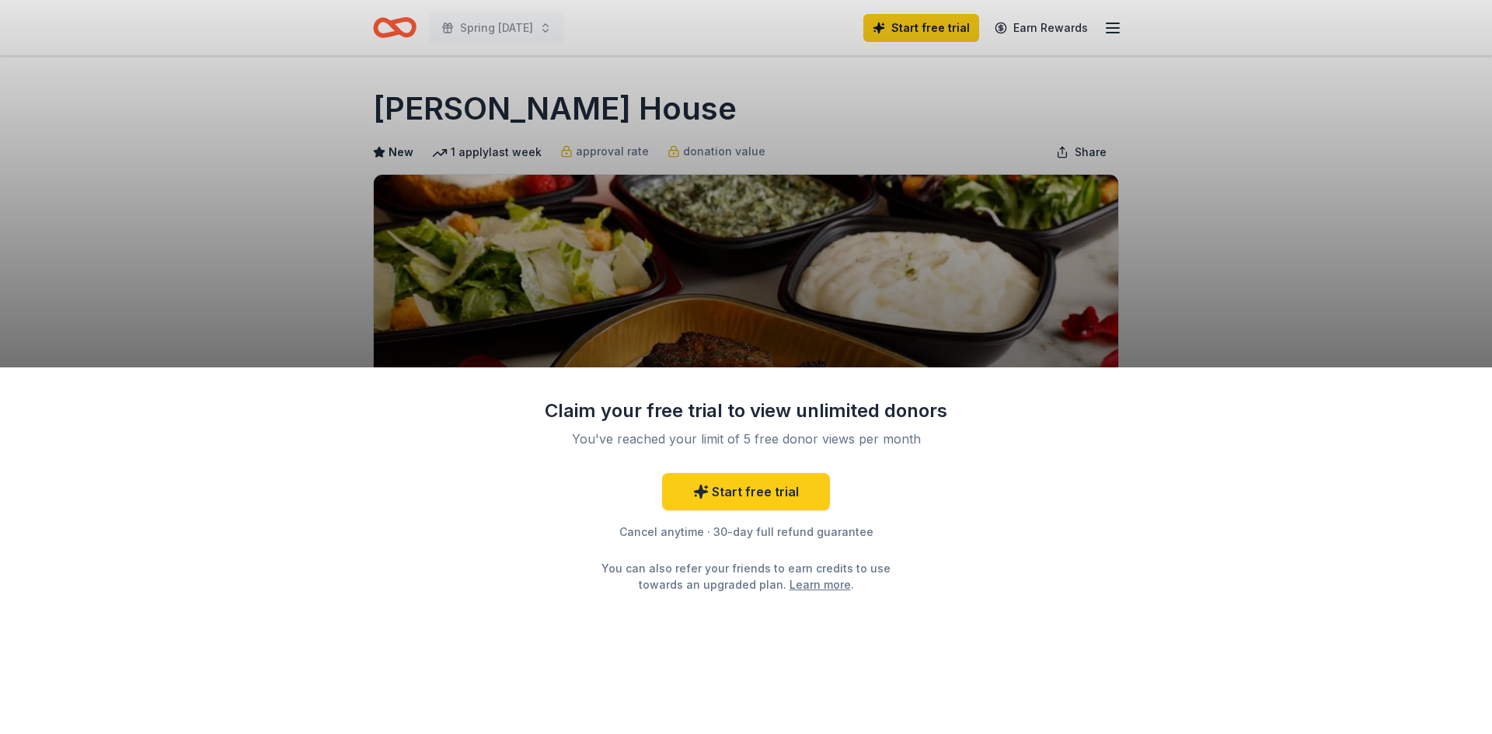
click at [1052, 578] on div "Claim your free trial to view unlimited donors You've reached your limit of 5 f…" at bounding box center [746, 550] width 1492 height 367
click at [973, 300] on div "Claim your free trial to view unlimited donors You've reached your limit of 5 f…" at bounding box center [746, 367] width 1492 height 734
drag, startPoint x: 608, startPoint y: 441, endPoint x: 807, endPoint y: 429, distance: 199.2
click at [797, 425] on div "Claim your free trial to view unlimited donors You've reached your limit of 5 f…" at bounding box center [746, 496] width 404 height 194
click at [733, 547] on div "Start free trial Cancel anytime · 30-day full refund guarantee You can also ref…" at bounding box center [746, 533] width 404 height 120
